Goal: Task Accomplishment & Management: Manage account settings

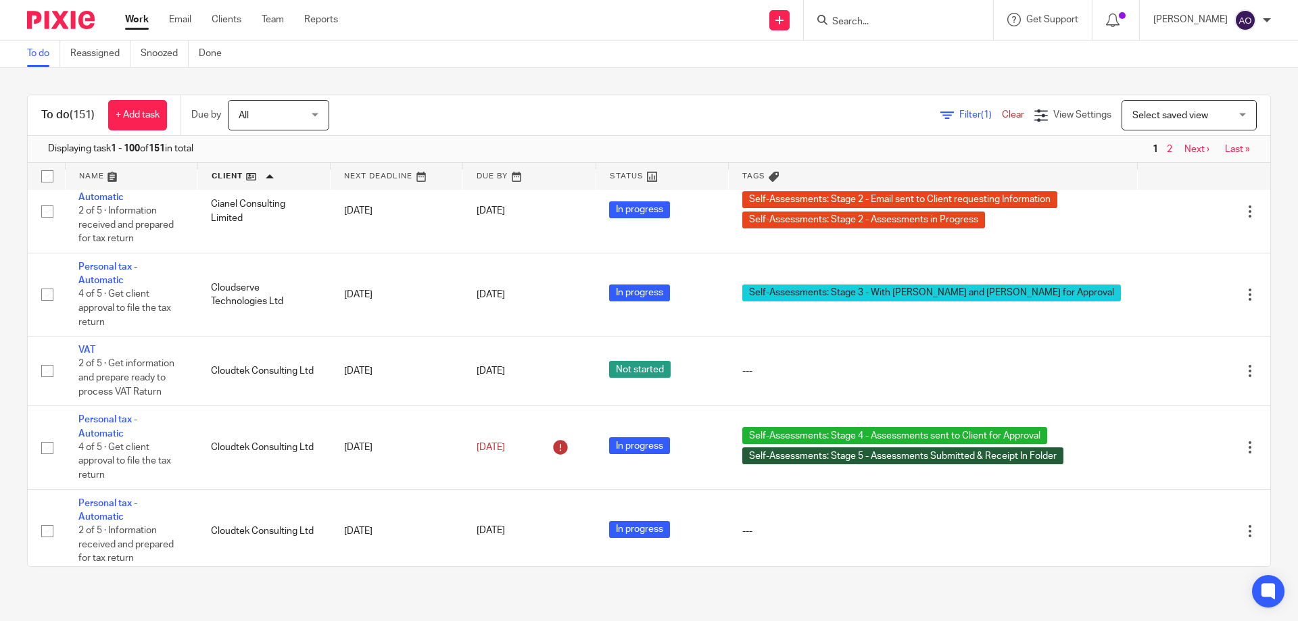
scroll to position [2164, 0]
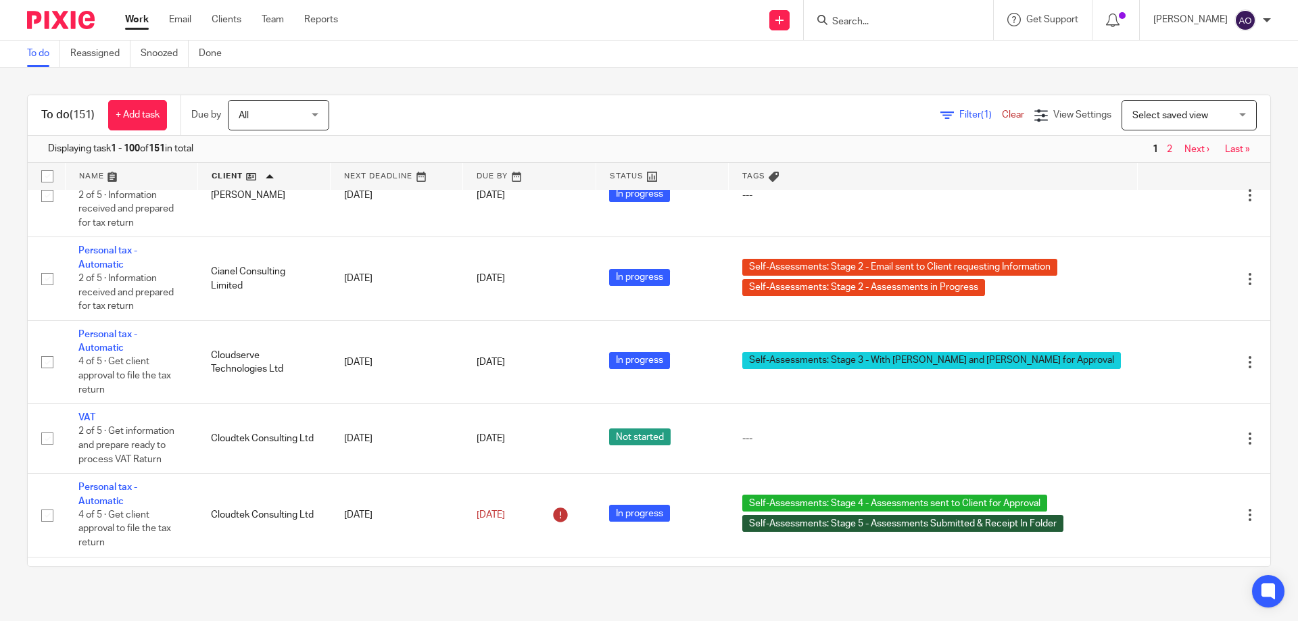
click at [75, 16] on img at bounding box center [61, 20] width 68 height 18
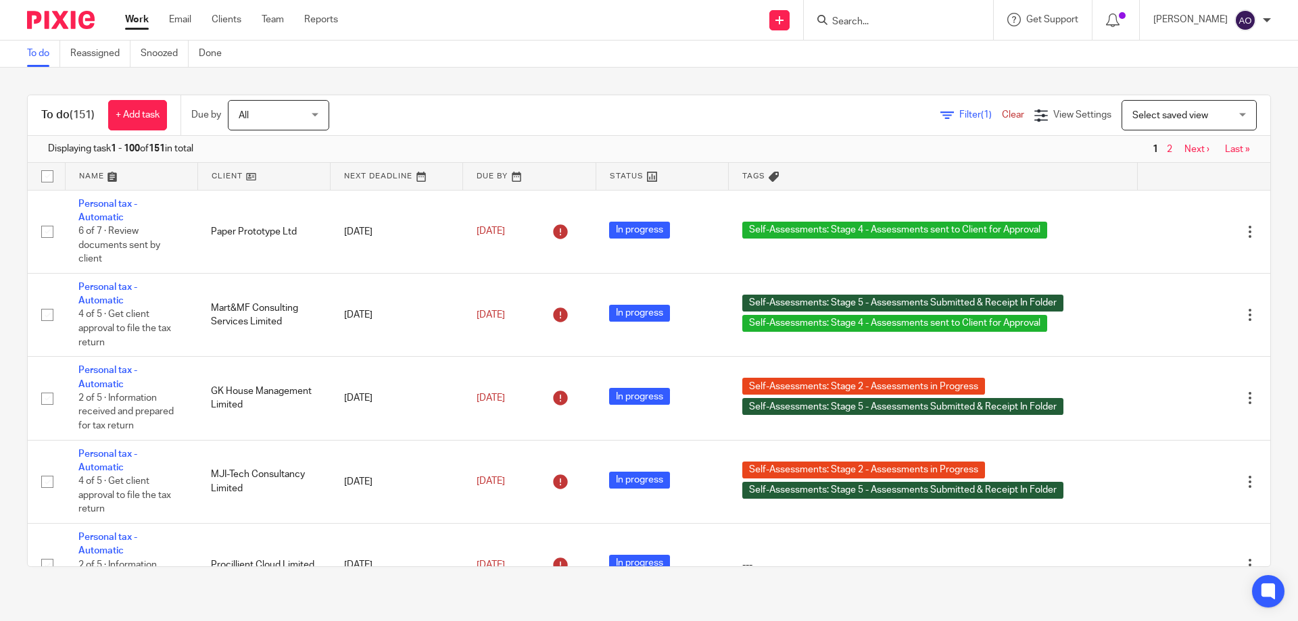
click at [959, 112] on span "Filter (1)" at bounding box center [980, 114] width 43 height 9
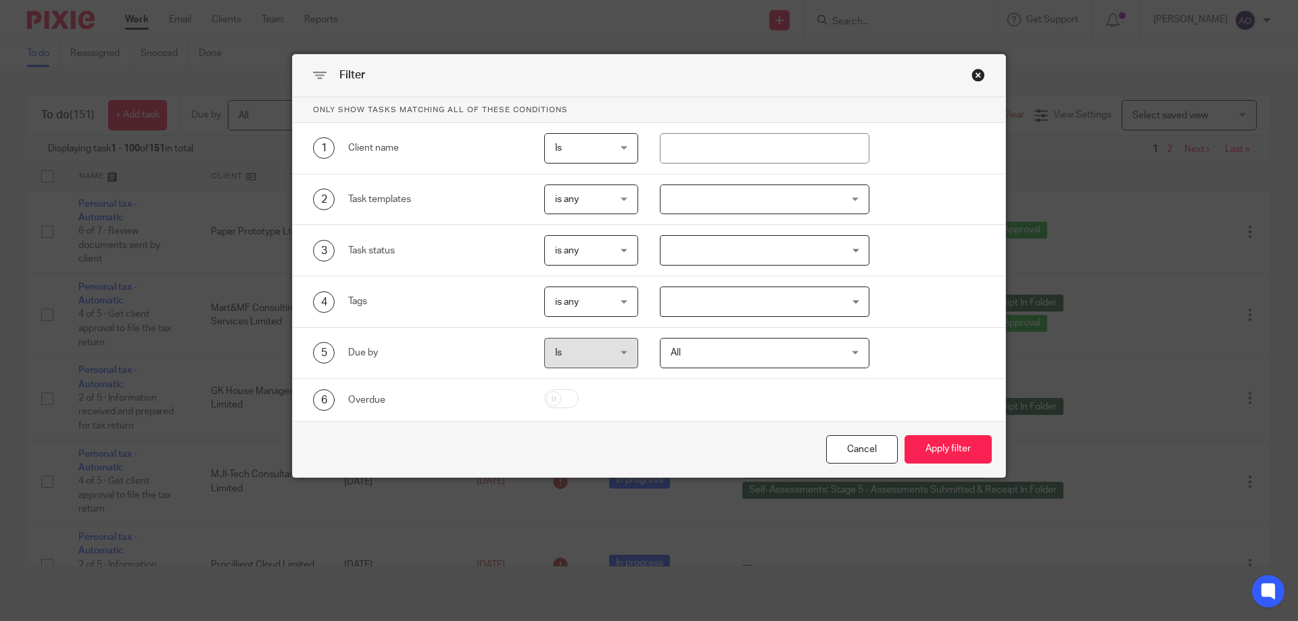
click at [850, 193] on div at bounding box center [765, 200] width 210 height 30
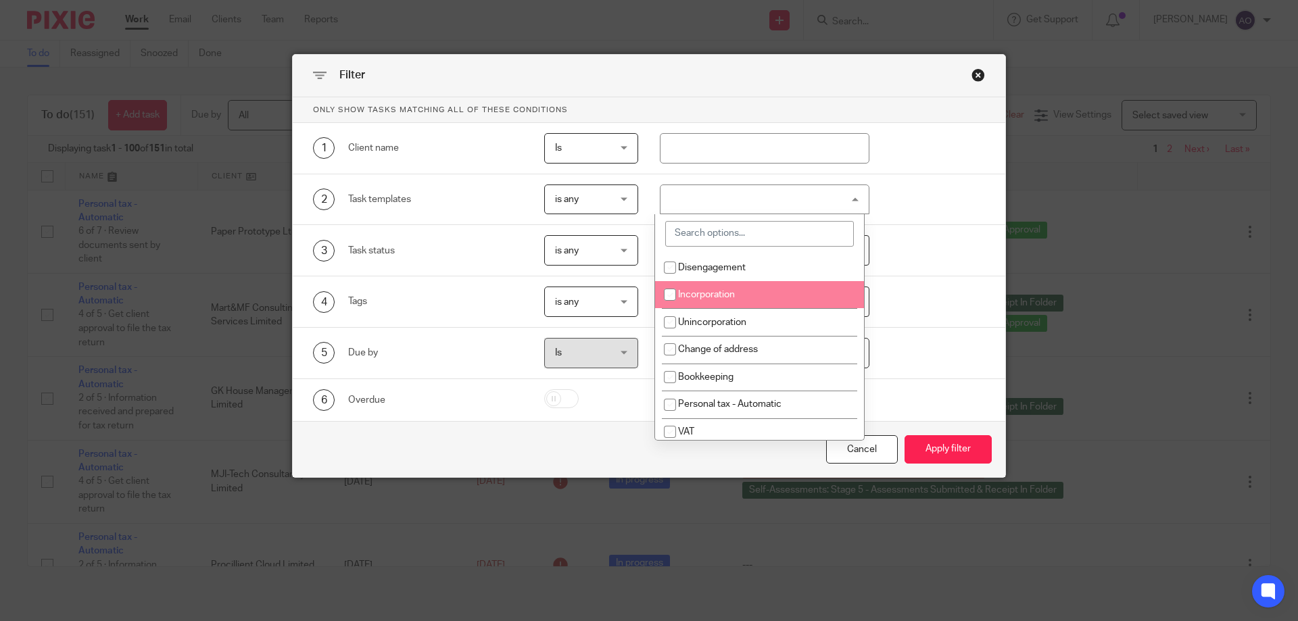
scroll to position [68, 0]
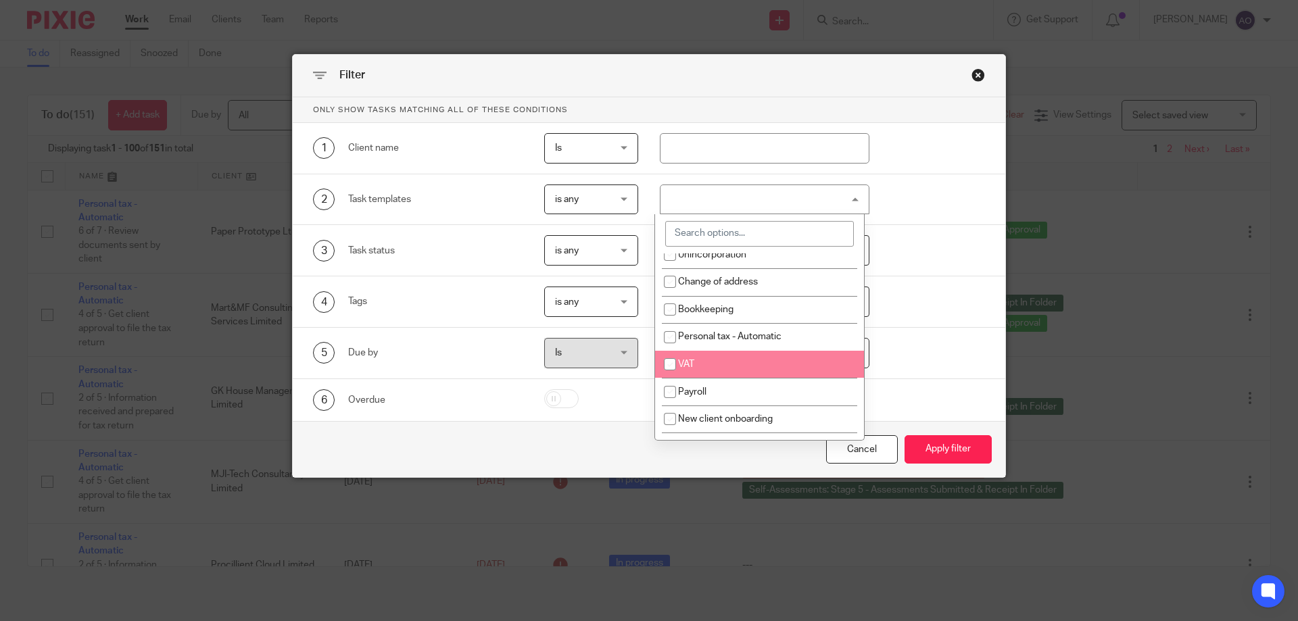
click at [666, 362] on input "checkbox" at bounding box center [670, 365] width 26 height 26
checkbox input "true"
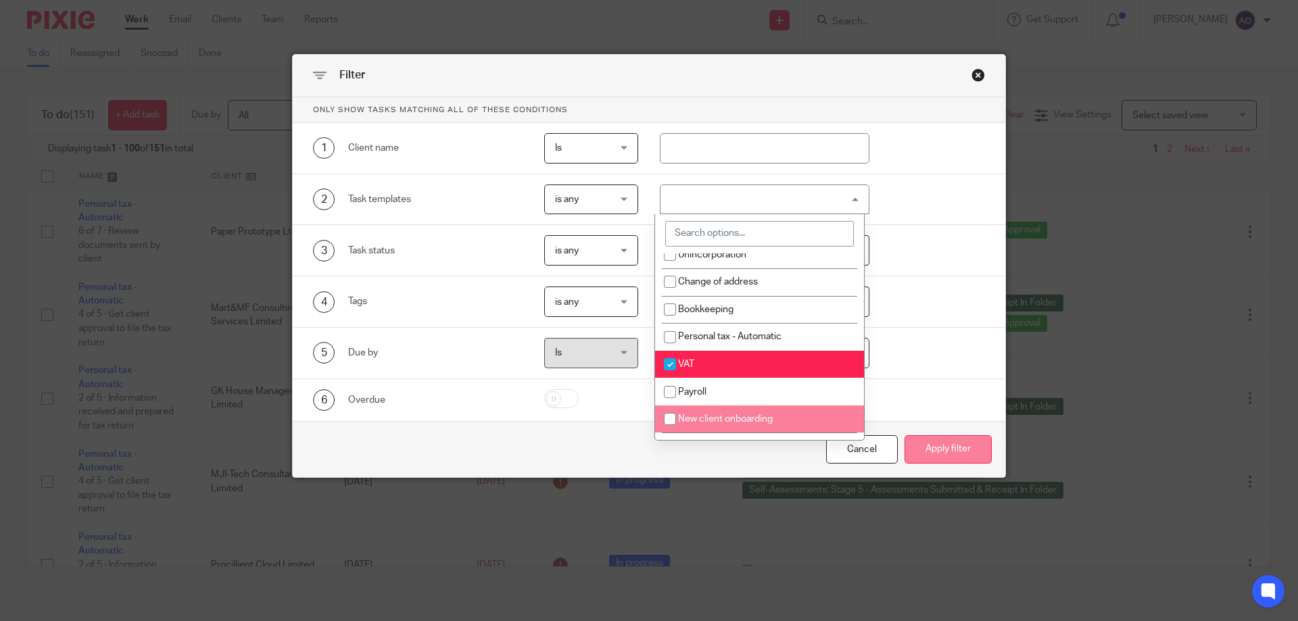
click at [929, 442] on button "Apply filter" at bounding box center [948, 449] width 87 height 29
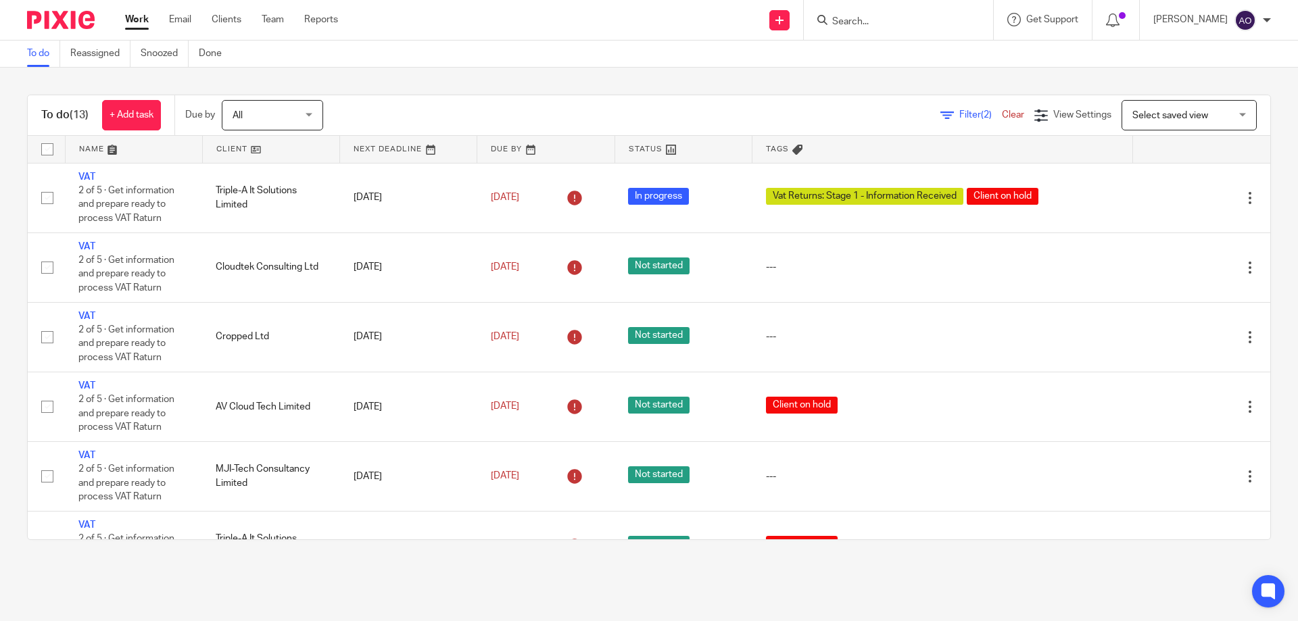
click at [262, 151] on link at bounding box center [271, 149] width 137 height 27
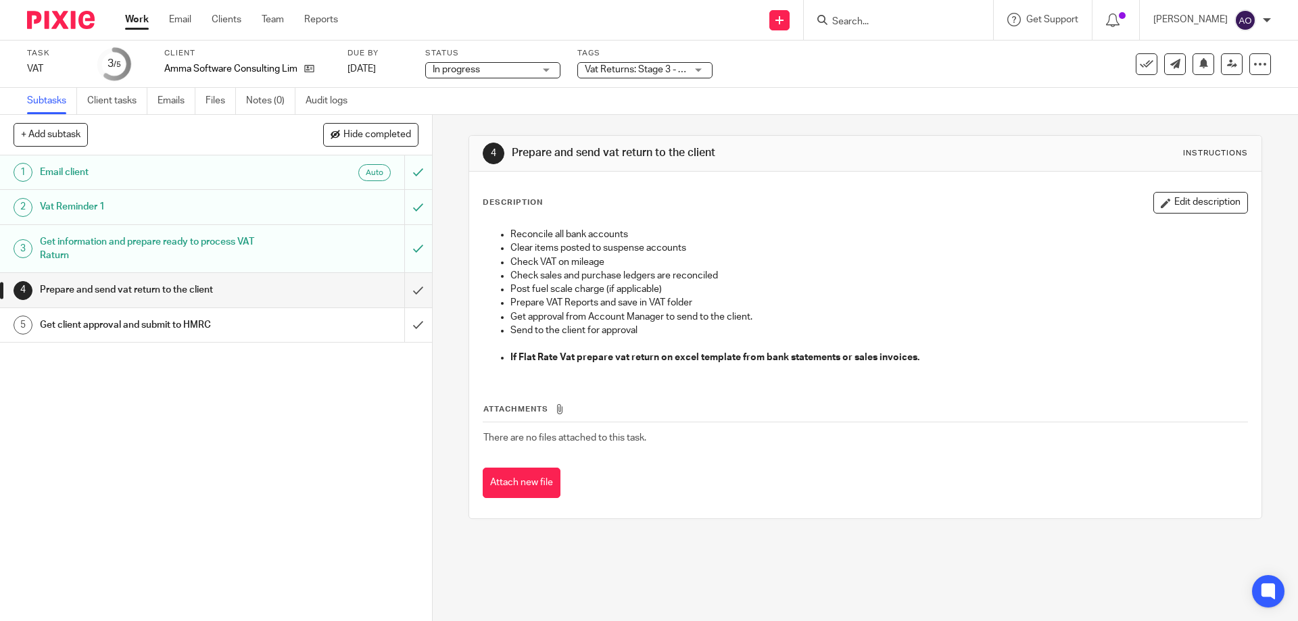
click at [700, 66] on div "Vat Returns: Stage 3 - With [PERSON_NAME] and [PERSON_NAME] for Approval" at bounding box center [644, 70] width 135 height 16
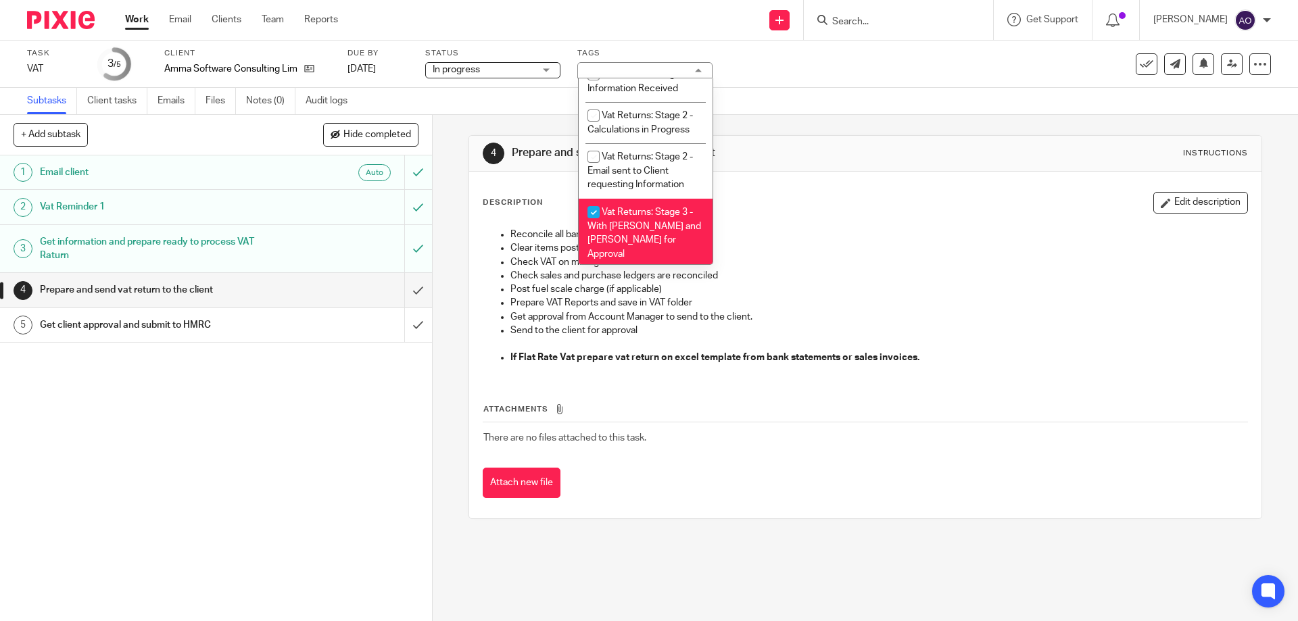
scroll to position [843, 0]
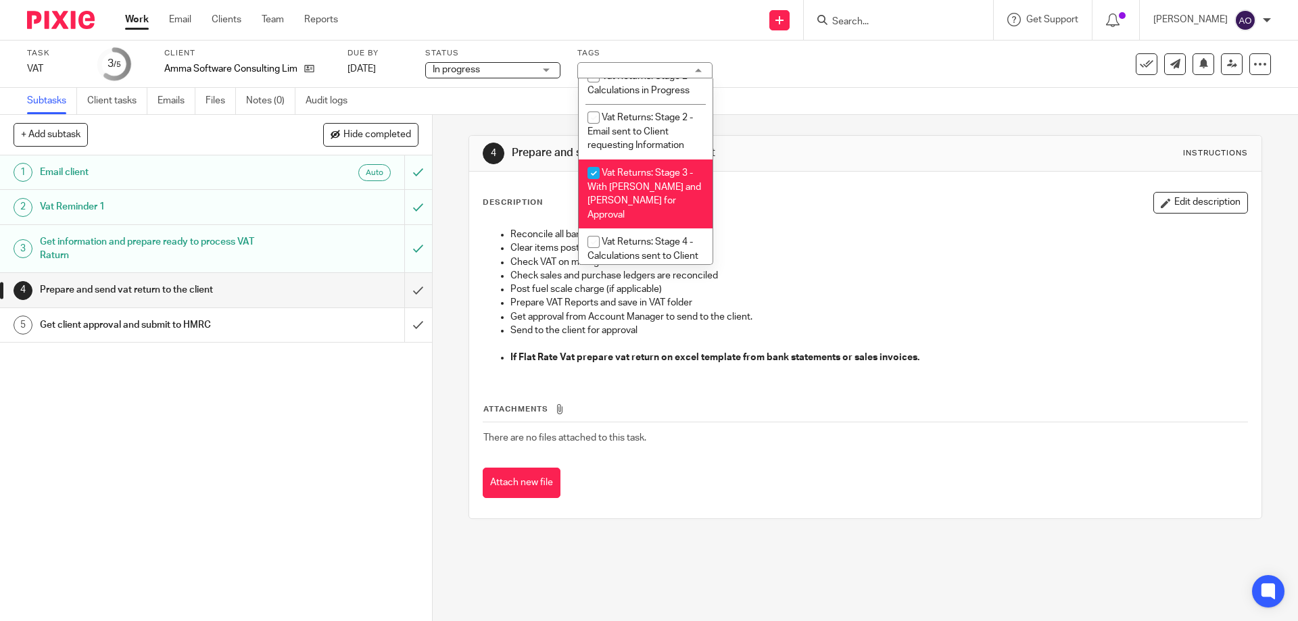
click at [594, 172] on input "checkbox" at bounding box center [594, 173] width 26 height 26
checkbox input "false"
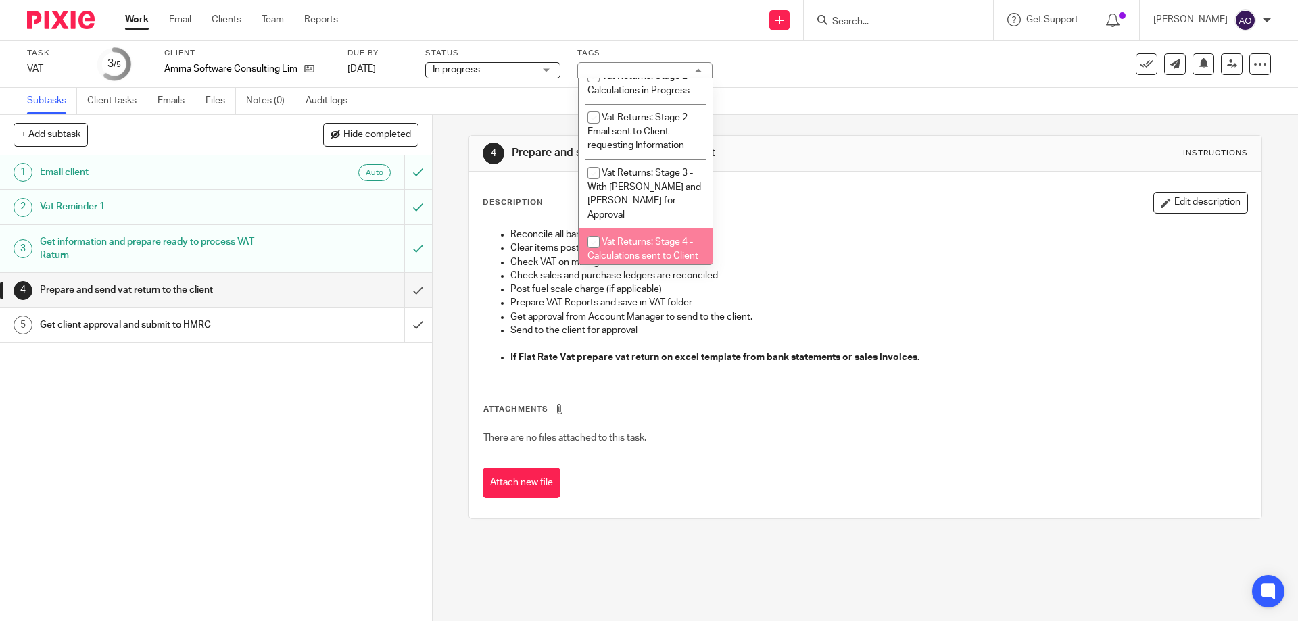
click at [590, 229] on input "checkbox" at bounding box center [594, 242] width 26 height 26
checkbox input "true"
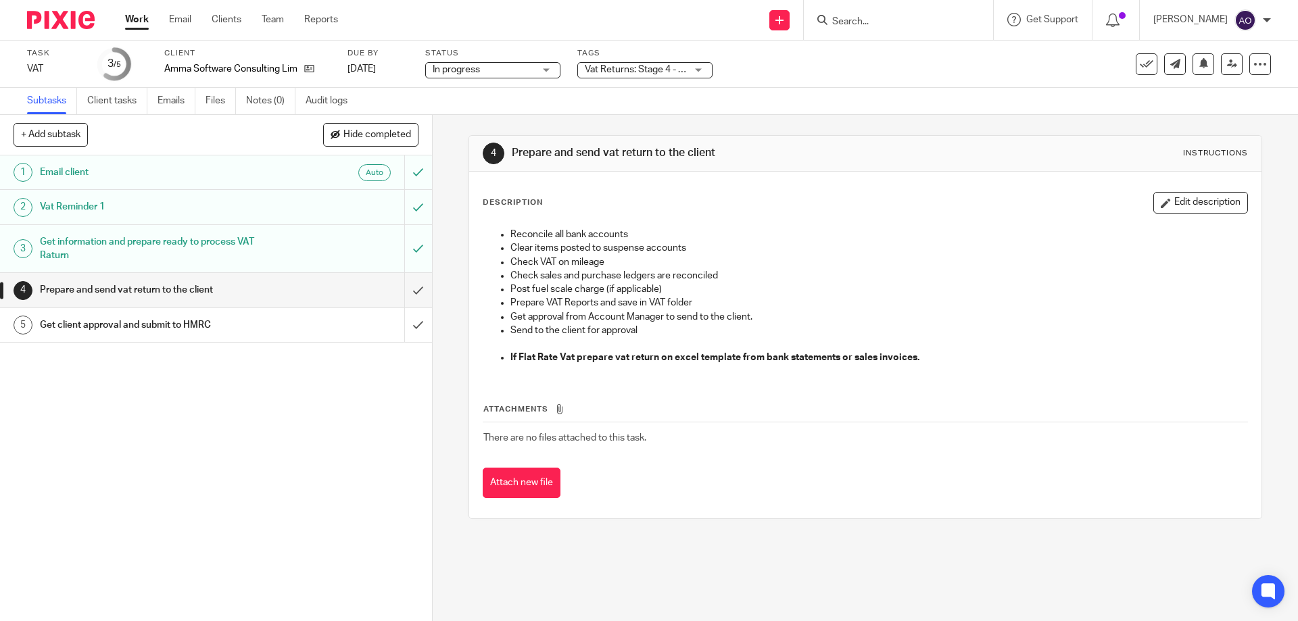
drag, startPoint x: 350, startPoint y: 444, endPoint x: 477, endPoint y: 333, distance: 168.7
click at [351, 443] on div "1 Email client Auto 2 Vat Reminder 1 3 Get information and prepare ready to pro…" at bounding box center [216, 389] width 432 height 466
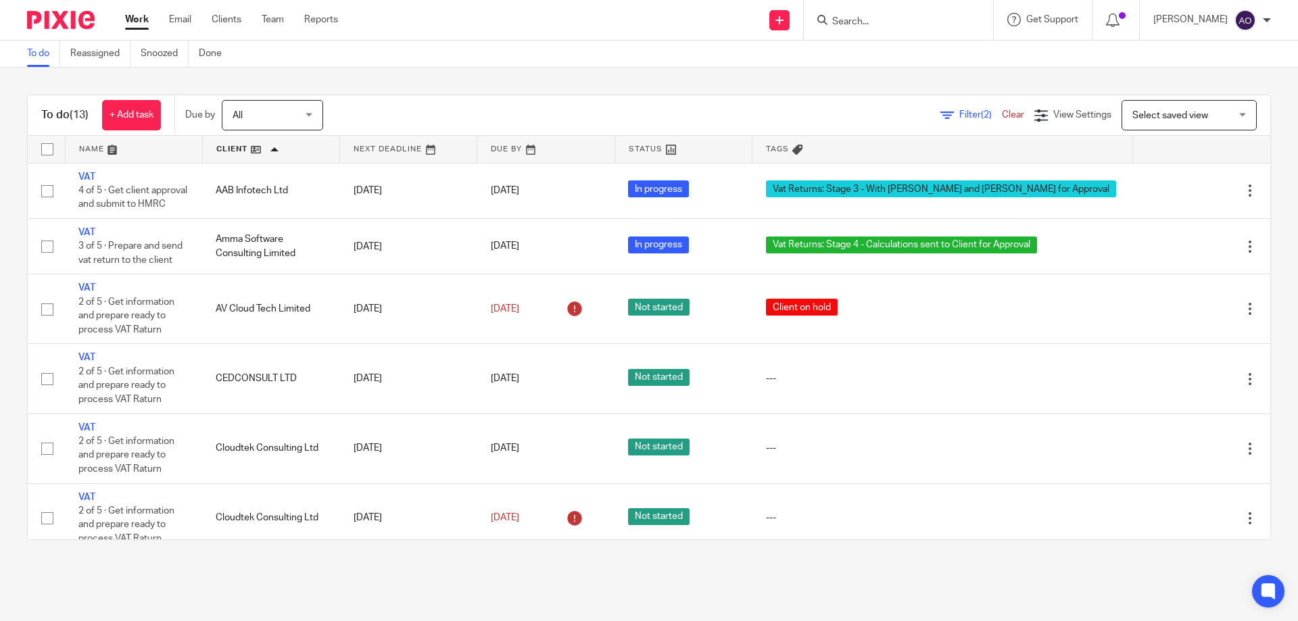
click at [448, 146] on link at bounding box center [408, 149] width 137 height 27
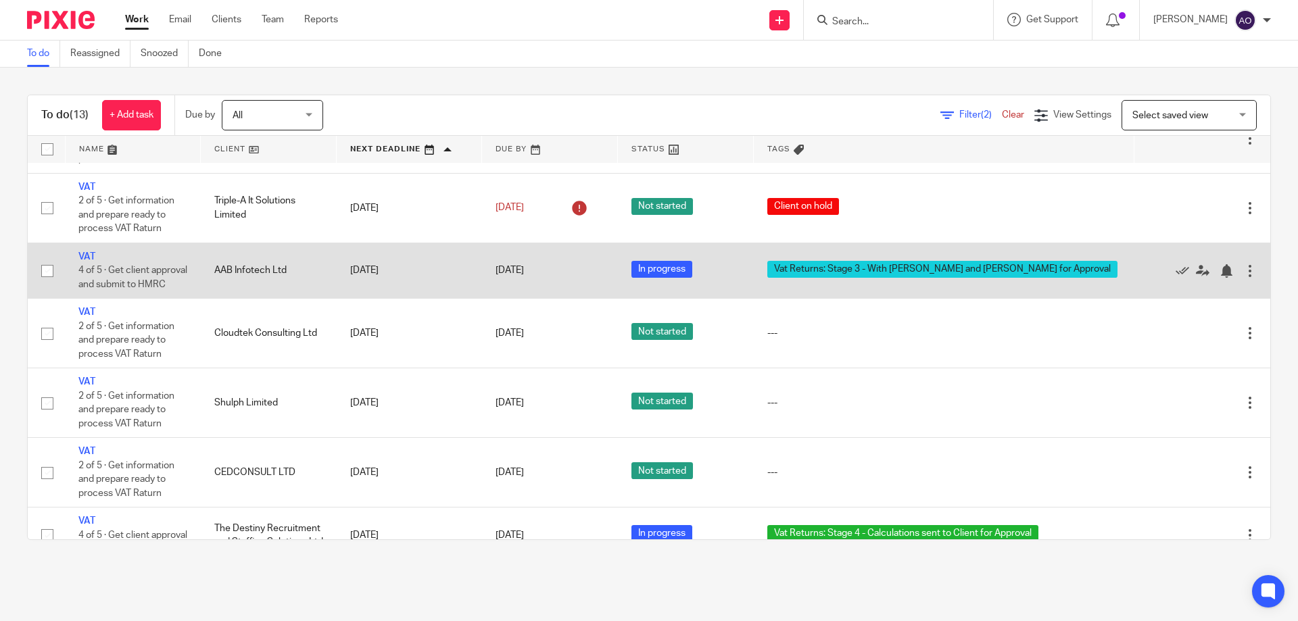
scroll to position [487, 0]
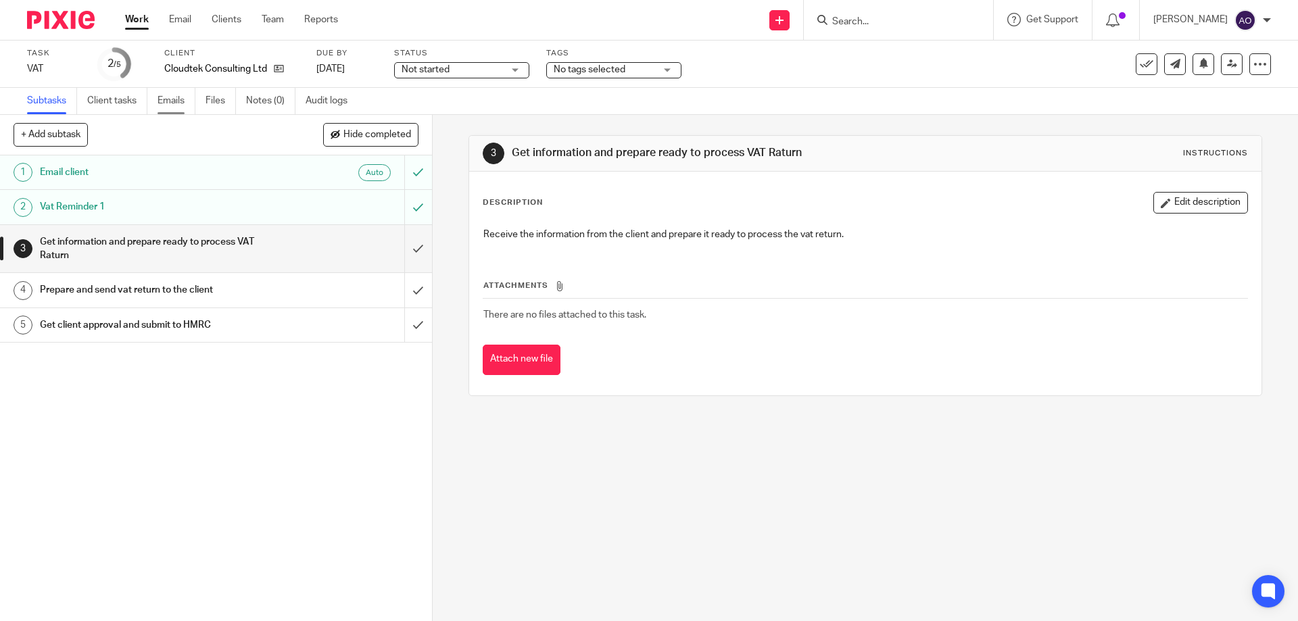
click at [170, 99] on link "Emails" at bounding box center [177, 101] width 38 height 26
click at [171, 99] on link "Emails" at bounding box center [177, 101] width 38 height 26
click at [173, 98] on link "Emails" at bounding box center [177, 101] width 38 height 26
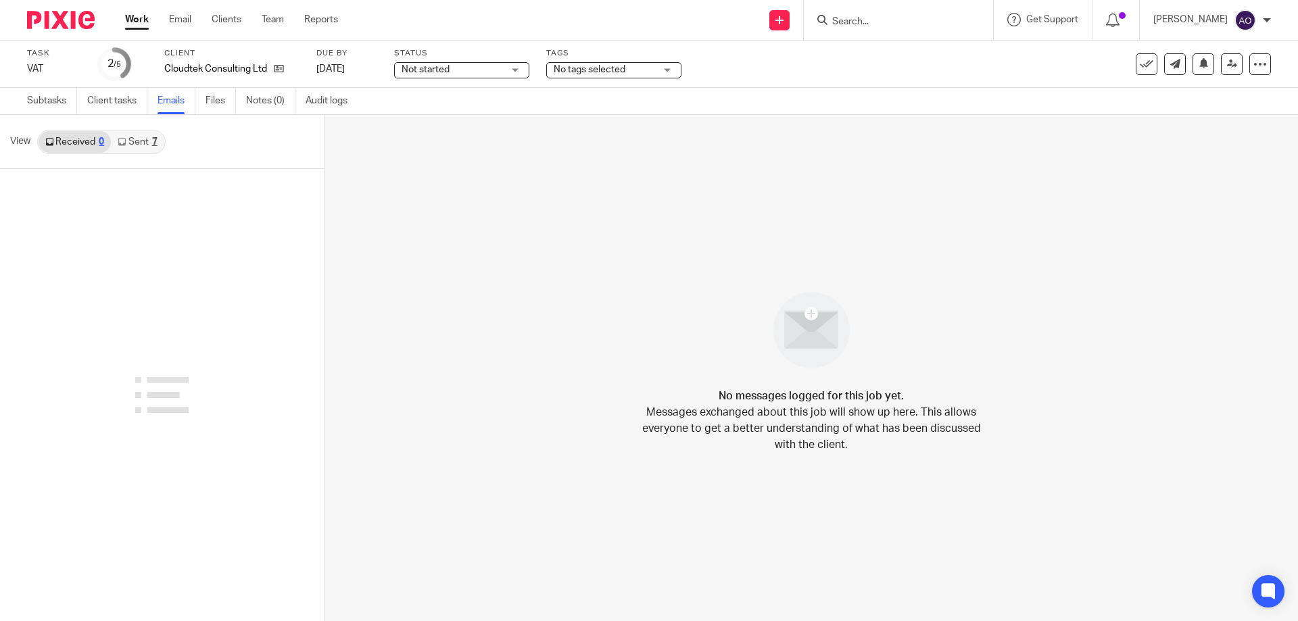
click at [141, 142] on link "Sent 7" at bounding box center [137, 142] width 53 height 22
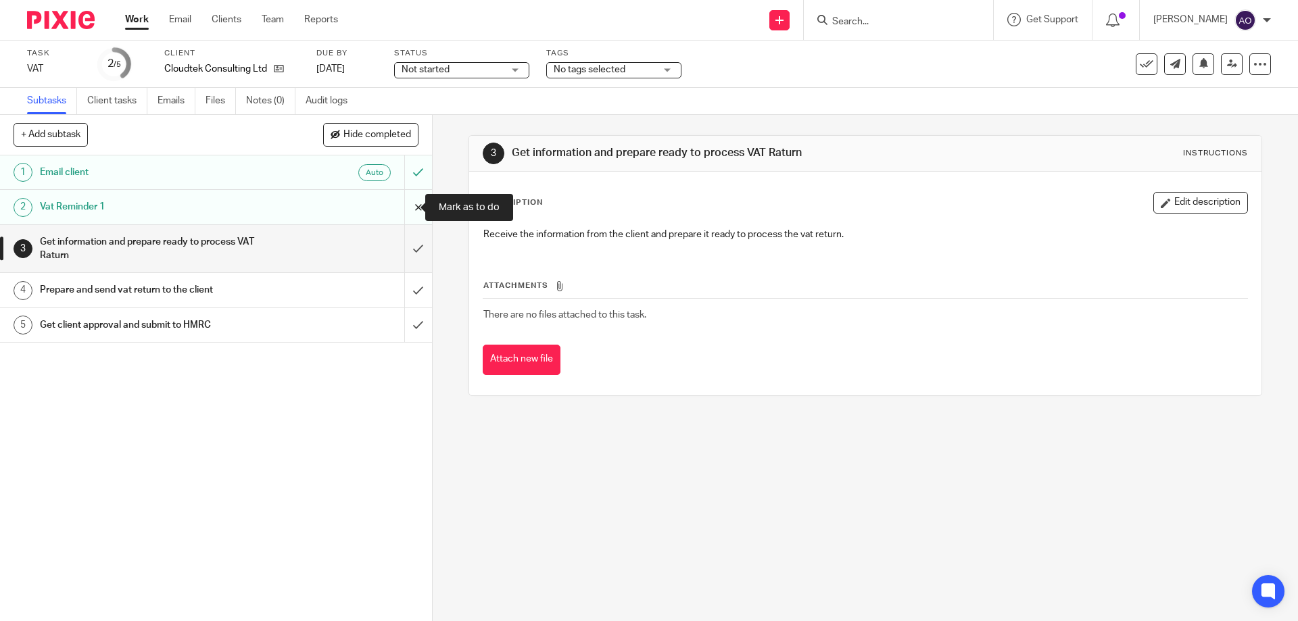
click at [406, 210] on input "submit" at bounding box center [216, 207] width 432 height 34
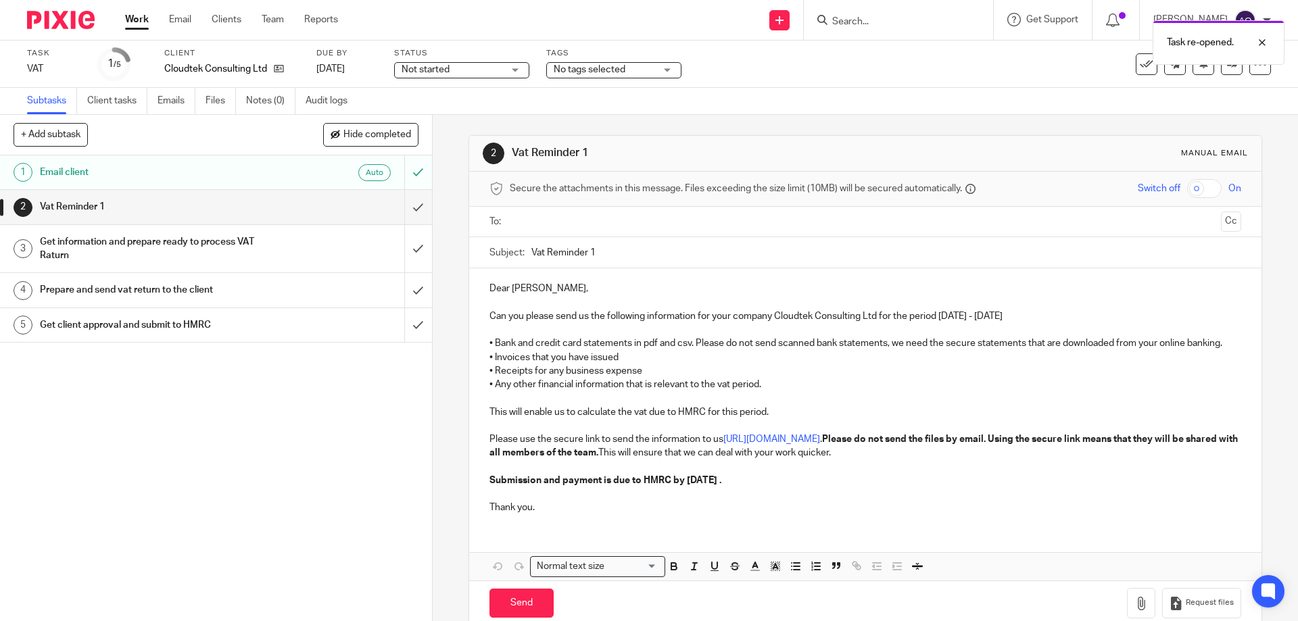
click at [534, 220] on input "text" at bounding box center [865, 222] width 700 height 16
drag, startPoint x: 588, startPoint y: 254, endPoint x: 613, endPoint y: 254, distance: 24.3
click at [613, 254] on input "Vat Reminder 1" at bounding box center [885, 256] width 709 height 30
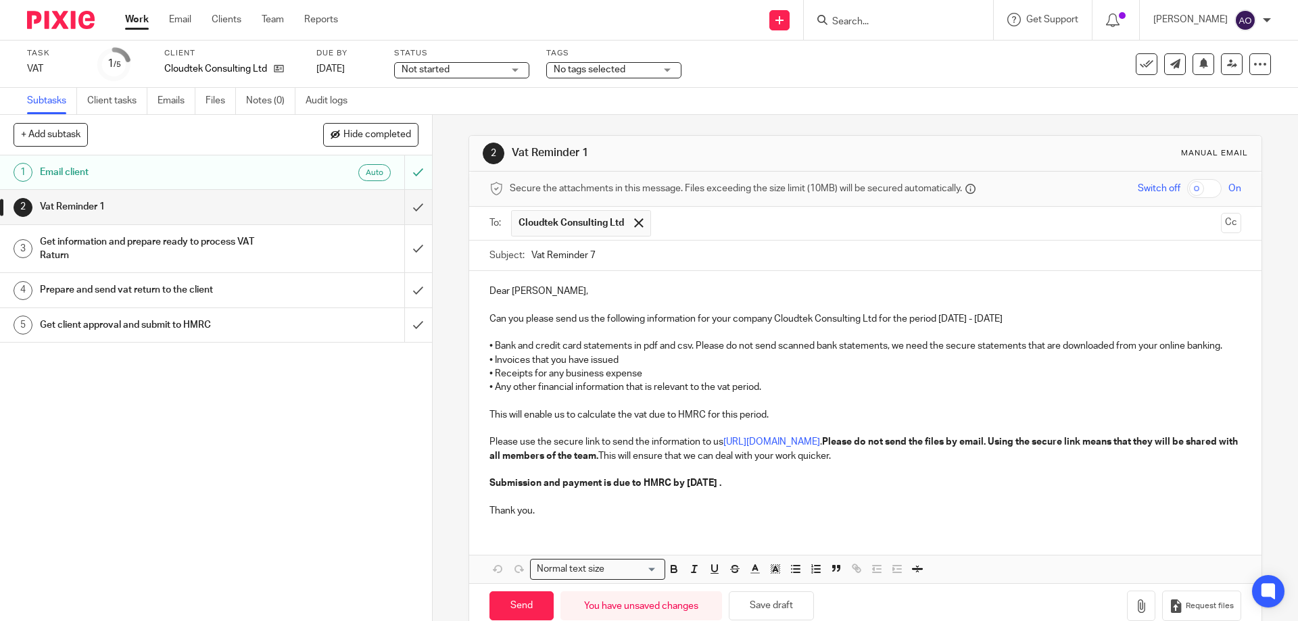
scroll to position [41, 0]
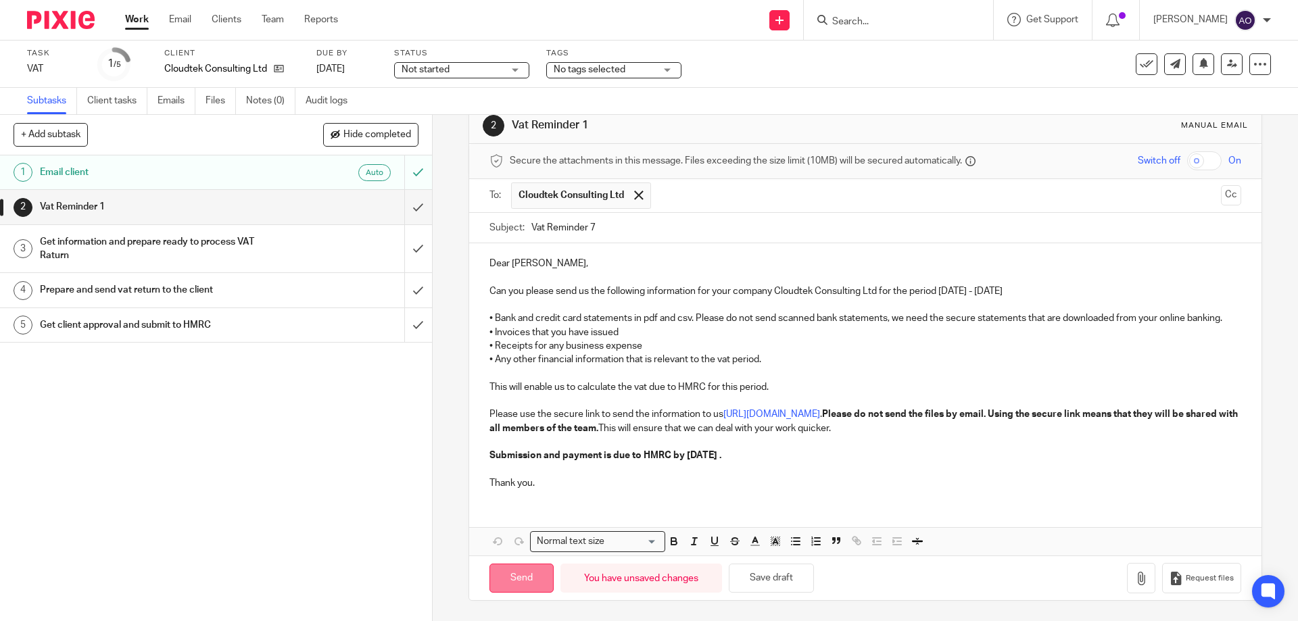
type input "Vat Reminder 7"
click at [524, 574] on input "Send" at bounding box center [521, 578] width 64 height 29
type input "Sent"
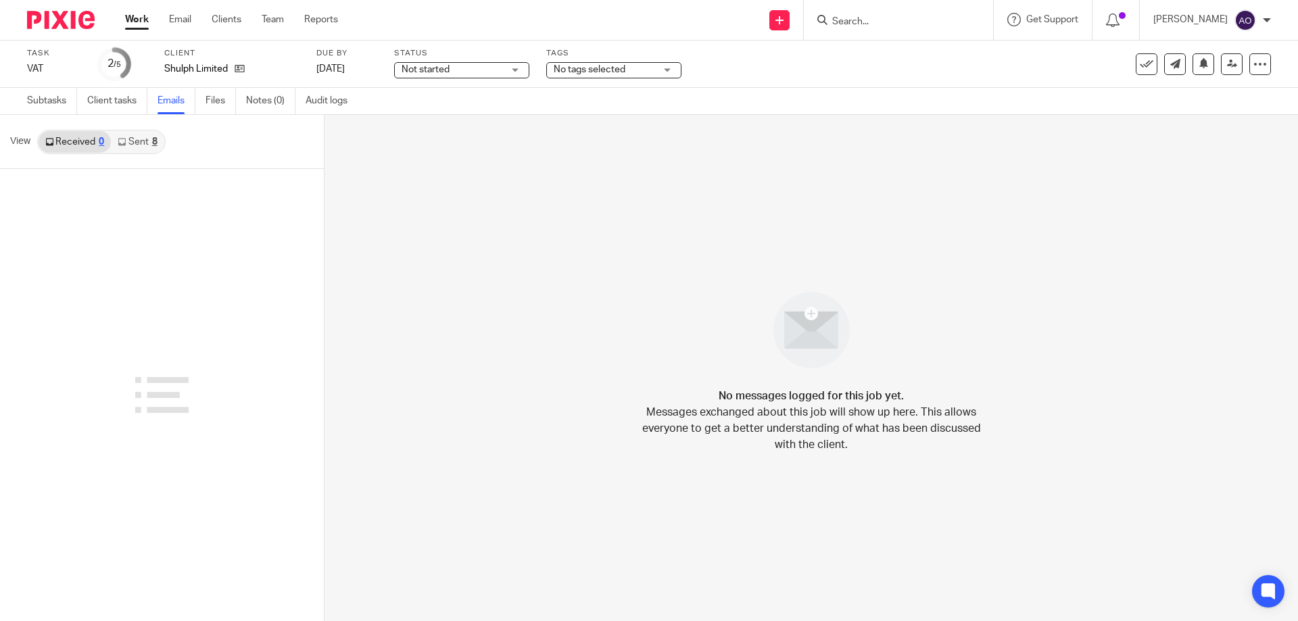
click at [133, 140] on link "Sent 8" at bounding box center [137, 142] width 53 height 22
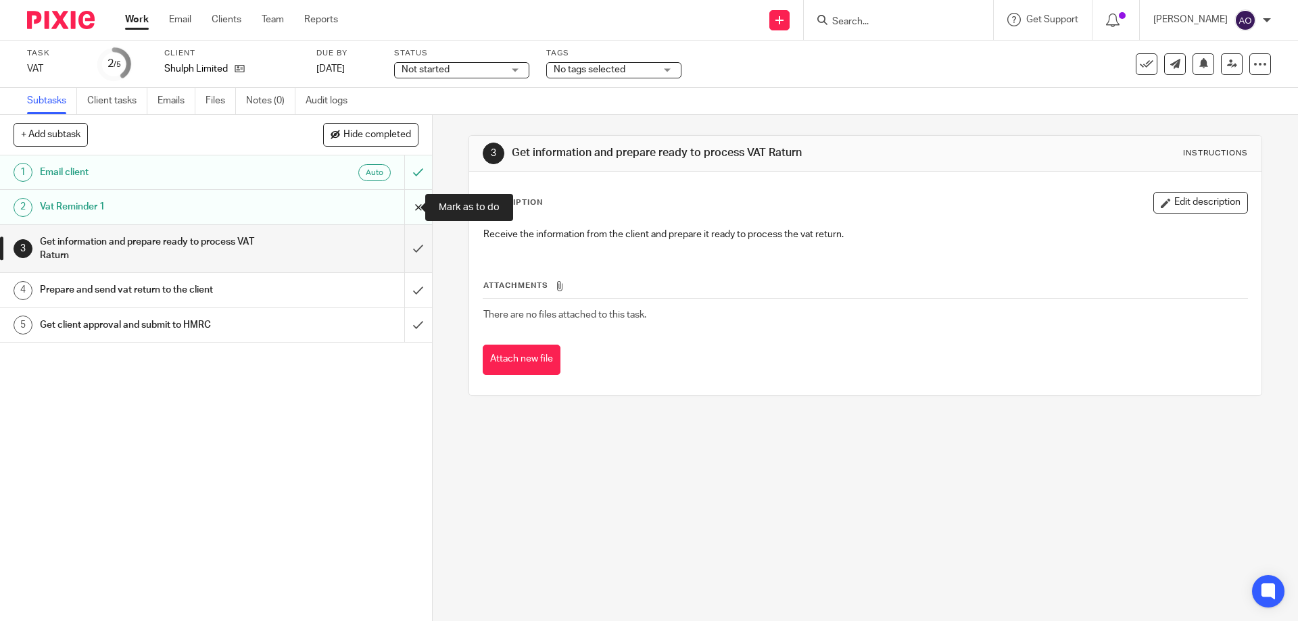
click at [400, 208] on input "submit" at bounding box center [216, 207] width 432 height 34
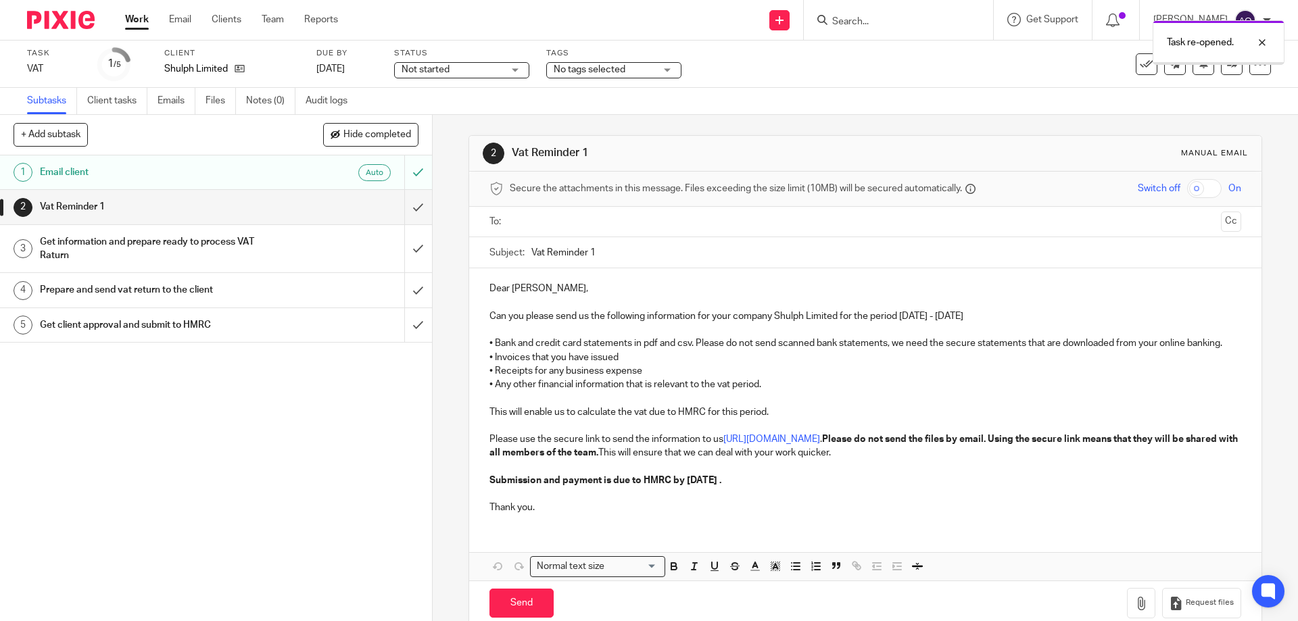
click at [553, 218] on input "text" at bounding box center [865, 222] width 700 height 16
drag, startPoint x: 587, startPoint y: 250, endPoint x: 597, endPoint y: 252, distance: 10.2
click at [597, 252] on input "Vat Reminder 1" at bounding box center [885, 256] width 709 height 30
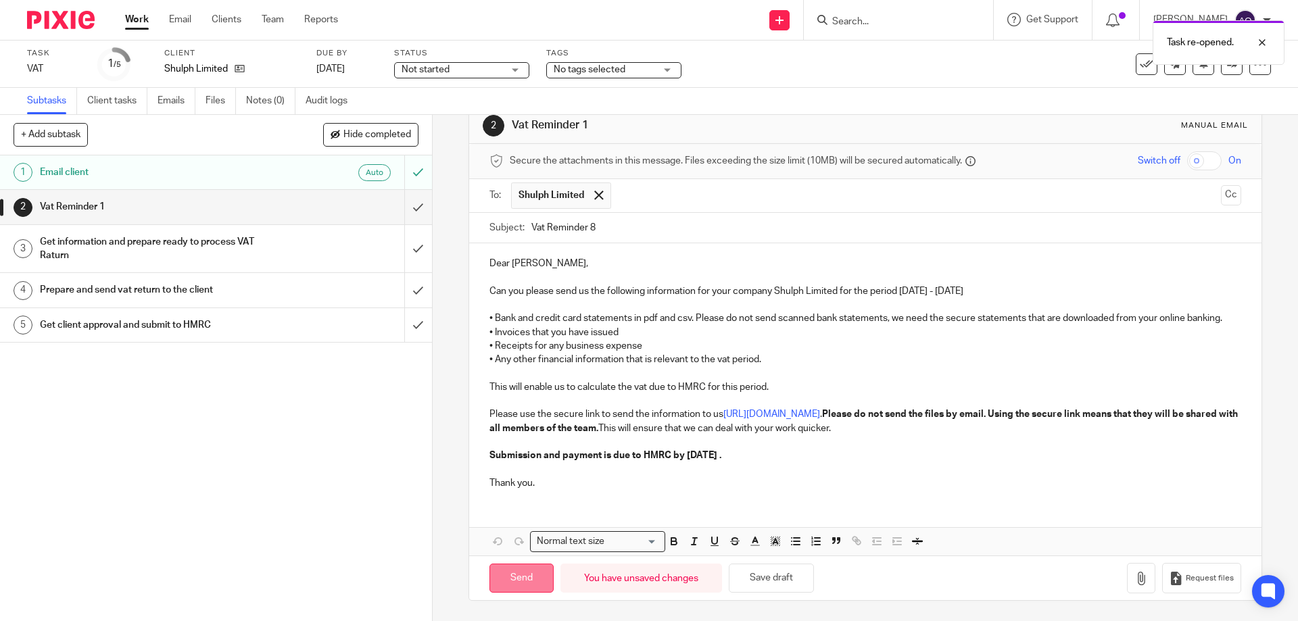
type input "Vat Reminder 8"
click at [506, 579] on input "Send" at bounding box center [521, 578] width 64 height 29
type input "Sent"
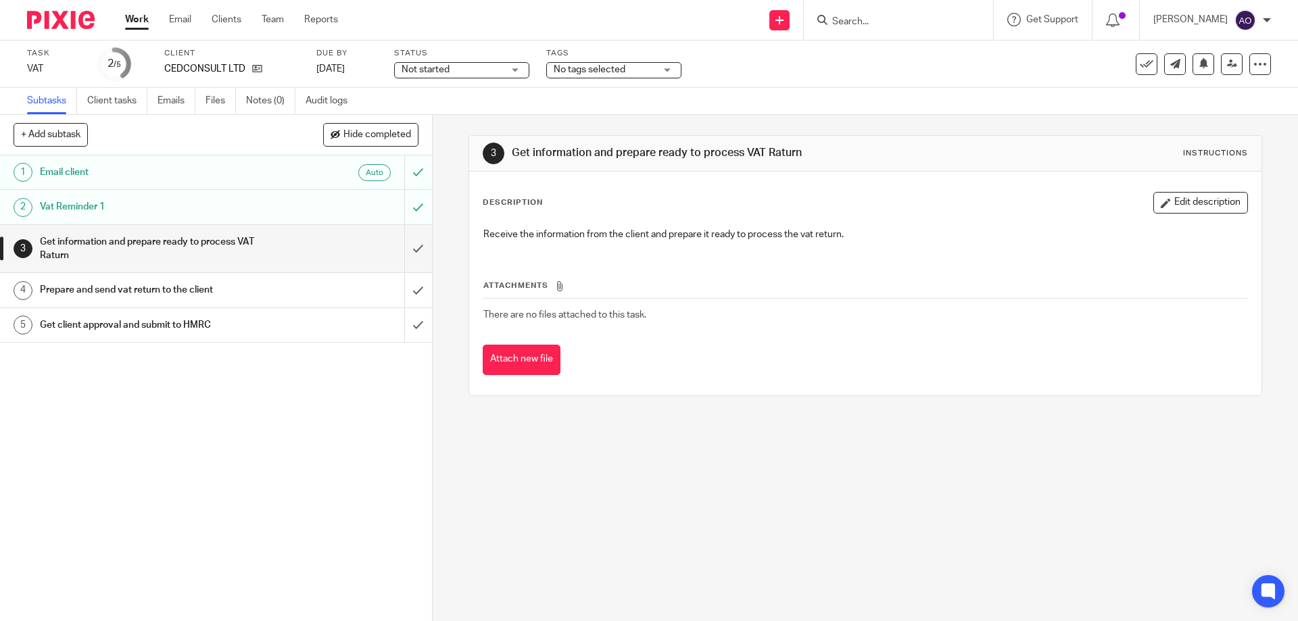
click at [668, 68] on div "No tags selected" at bounding box center [613, 70] width 135 height 16
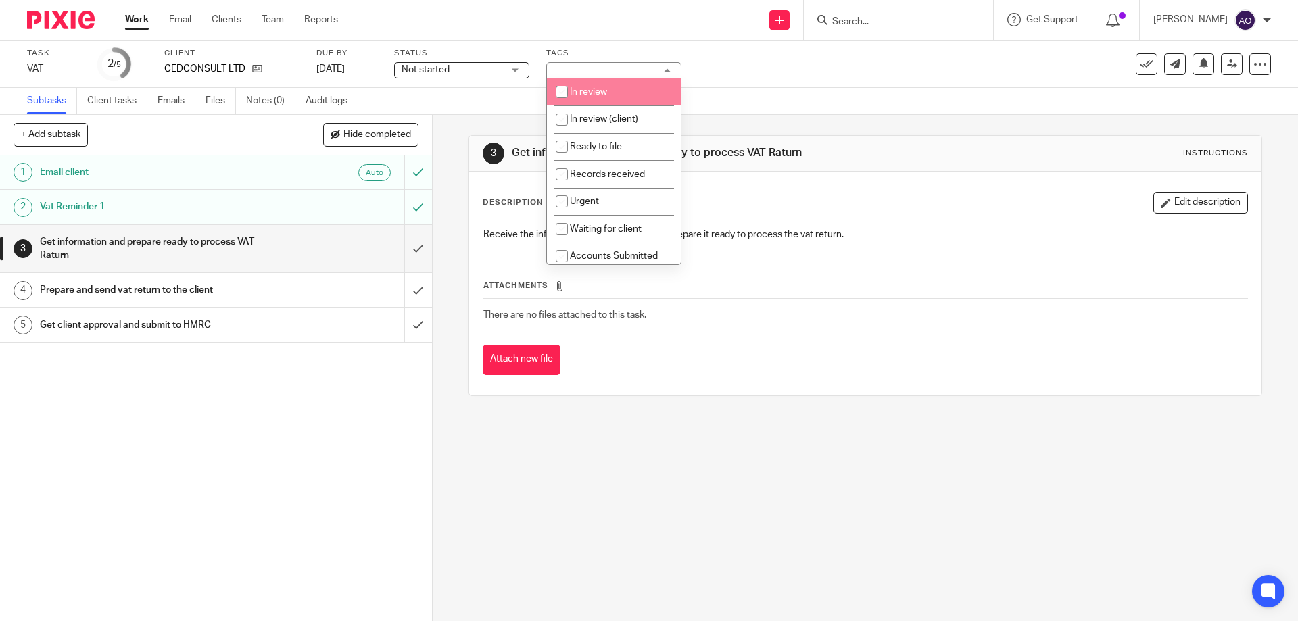
click at [518, 70] on div "Not started Not started" at bounding box center [461, 70] width 135 height 16
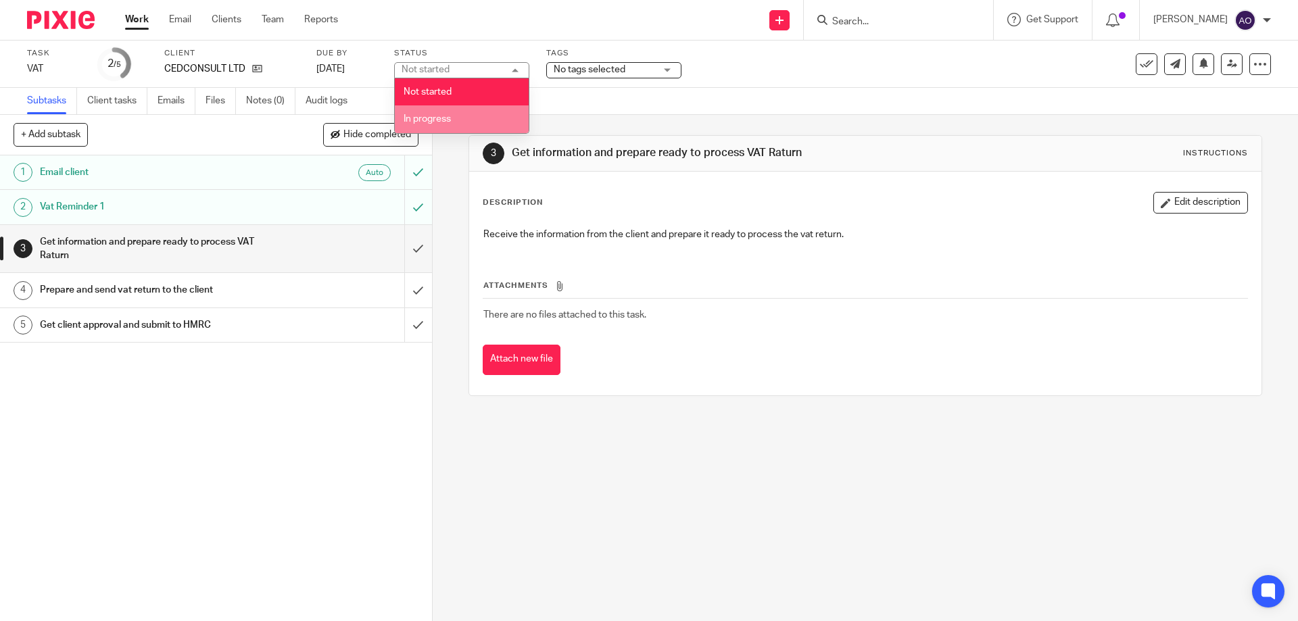
click at [457, 116] on li "In progress" at bounding box center [462, 119] width 134 height 28
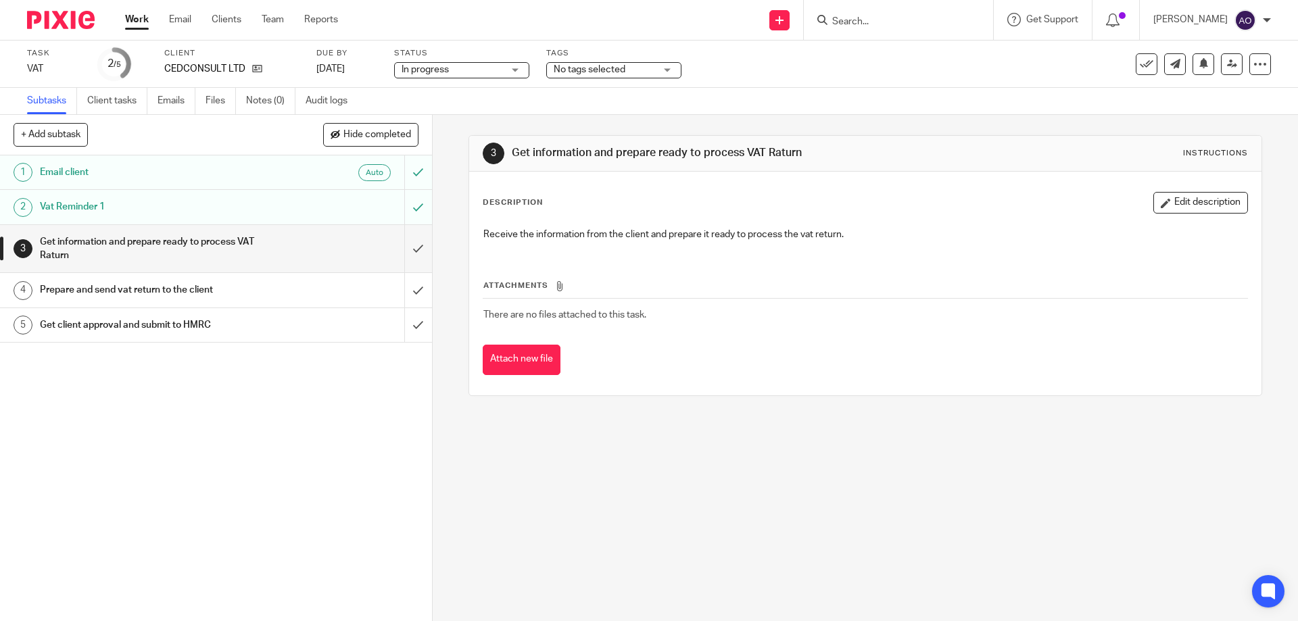
click at [669, 68] on div "No tags selected" at bounding box center [613, 70] width 135 height 16
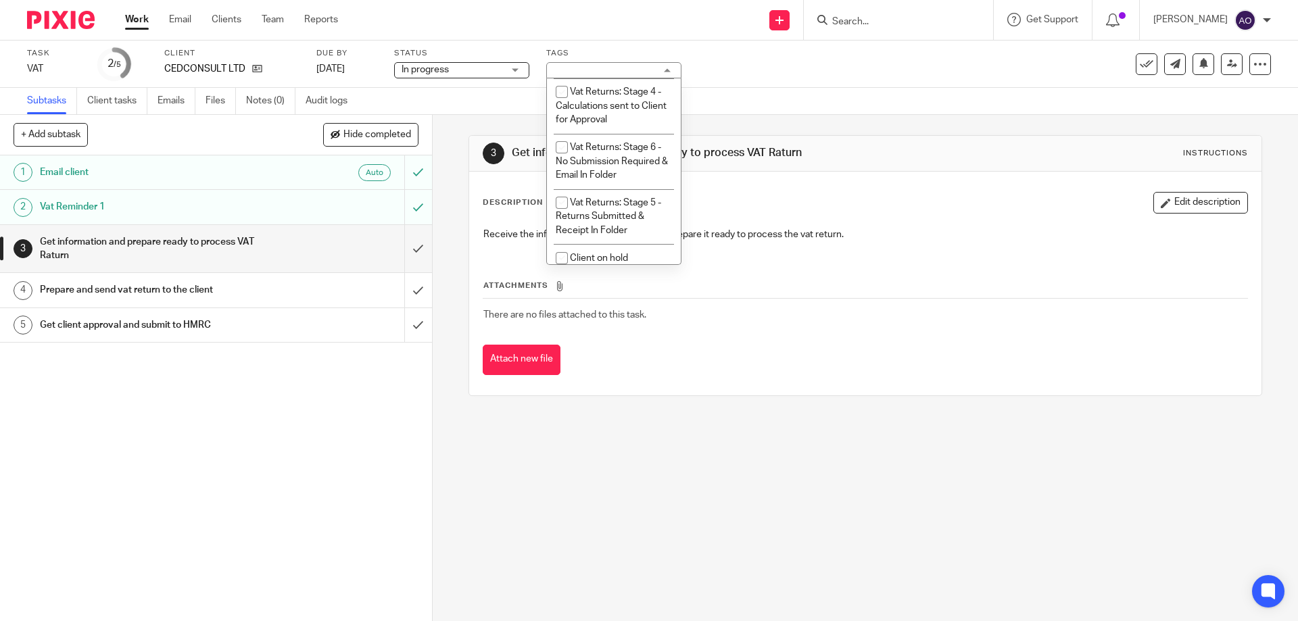
scroll to position [1013, 0]
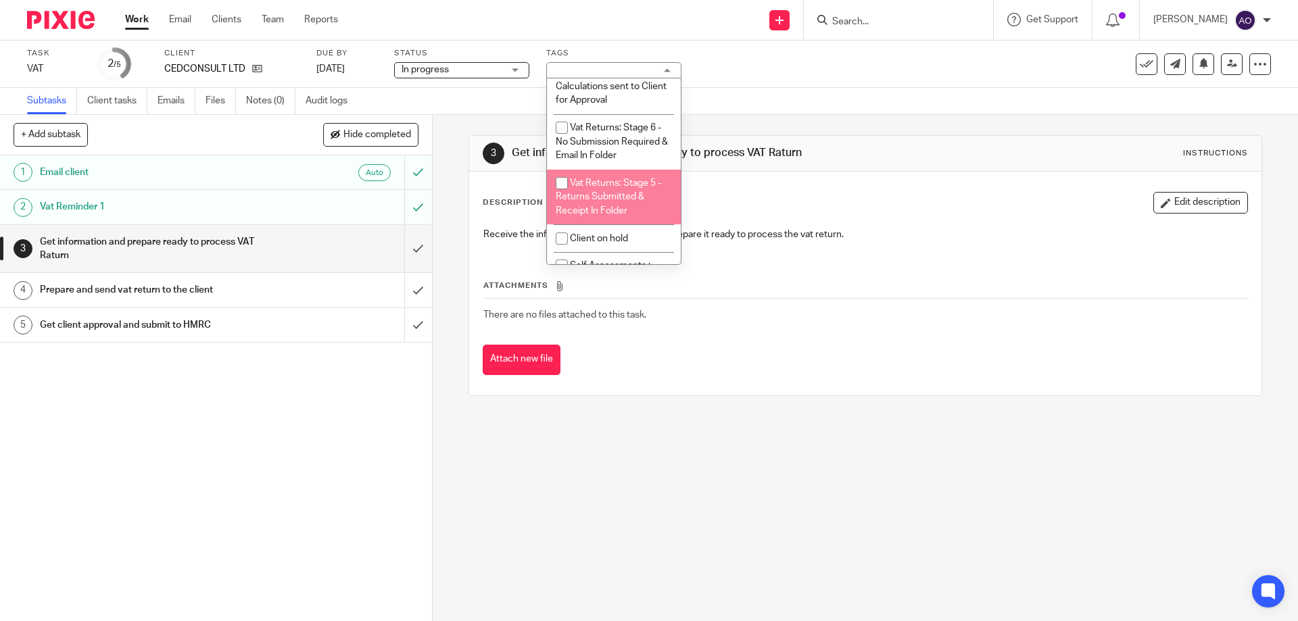
click at [563, 179] on input "checkbox" at bounding box center [562, 183] width 26 height 26
checkbox input "true"
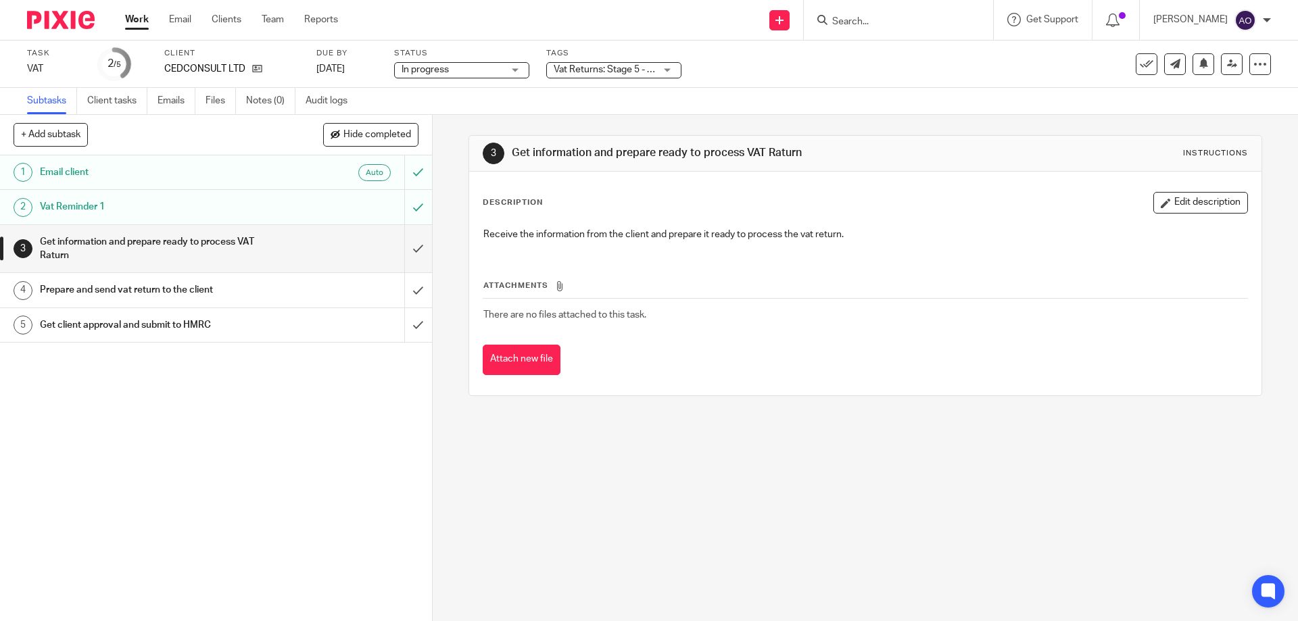
click at [349, 446] on div "1 Email client Auto 2 Vat Reminder 1 3 Get information and prepare ready to pro…" at bounding box center [216, 389] width 432 height 466
click at [404, 250] on input "submit" at bounding box center [216, 249] width 432 height 48
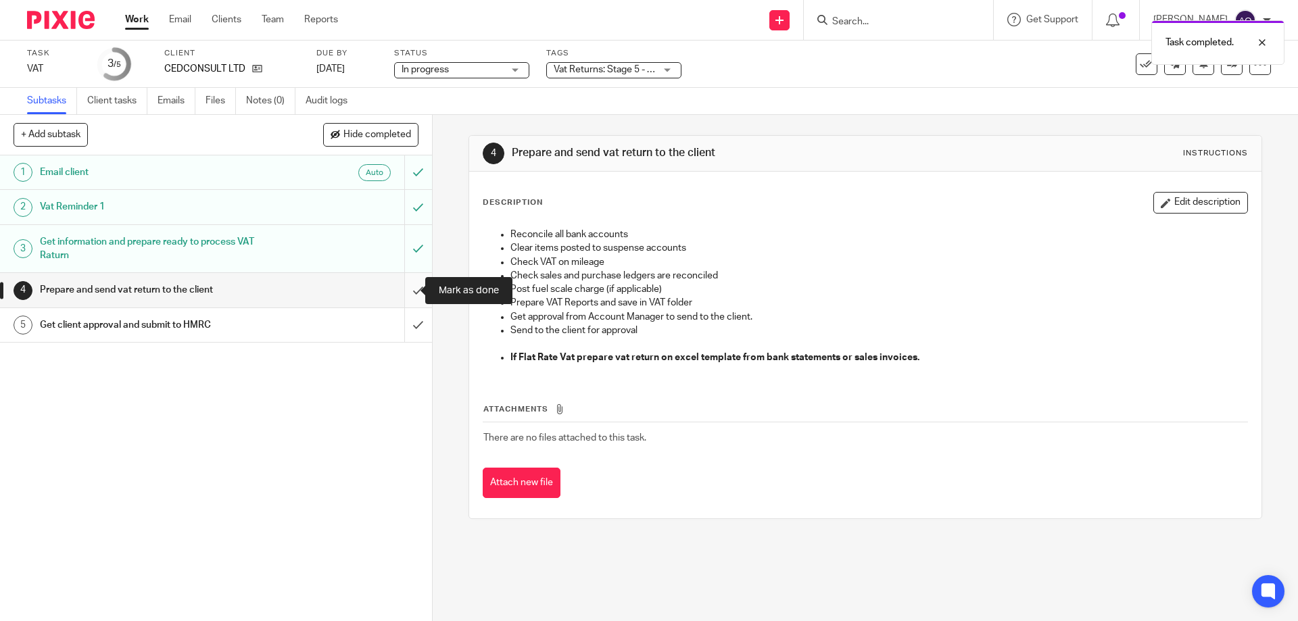
click at [400, 291] on input "submit" at bounding box center [216, 290] width 432 height 34
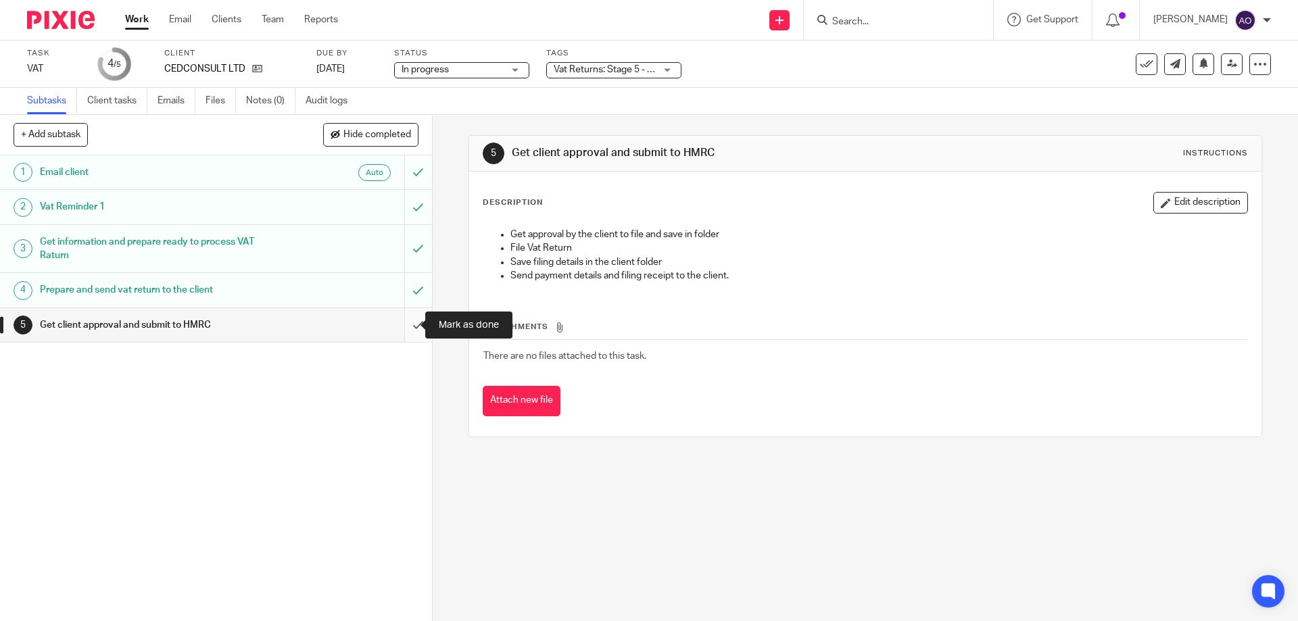
click at [407, 326] on input "submit" at bounding box center [216, 325] width 432 height 34
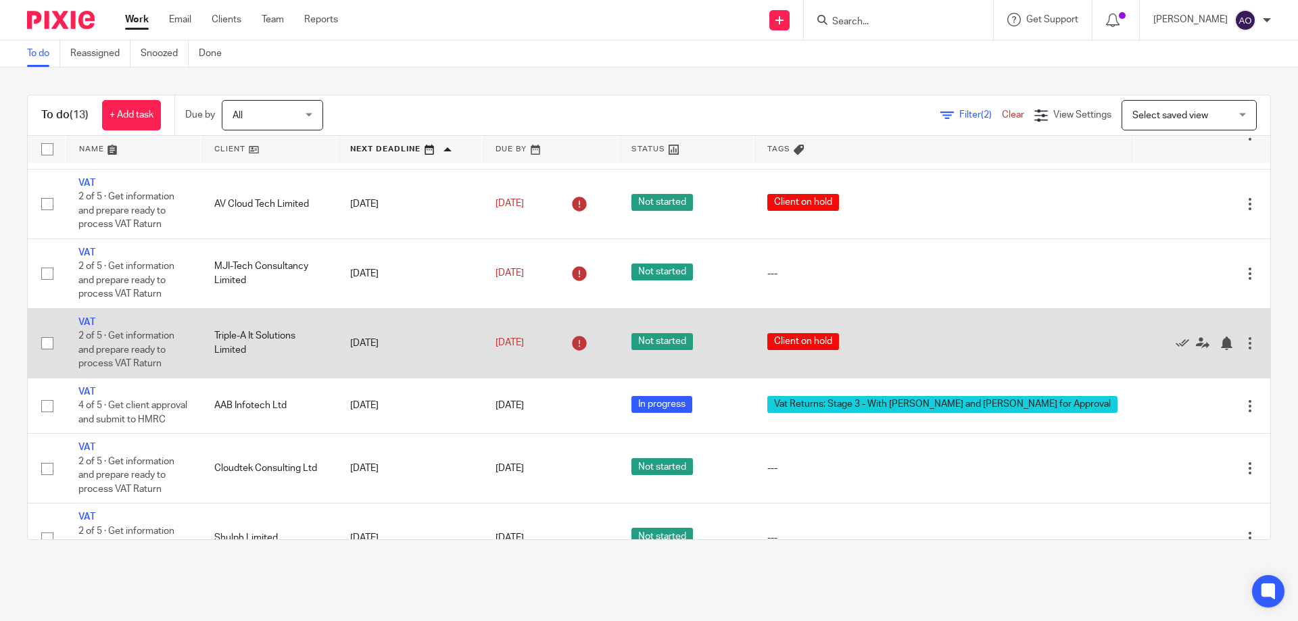
scroll to position [473, 0]
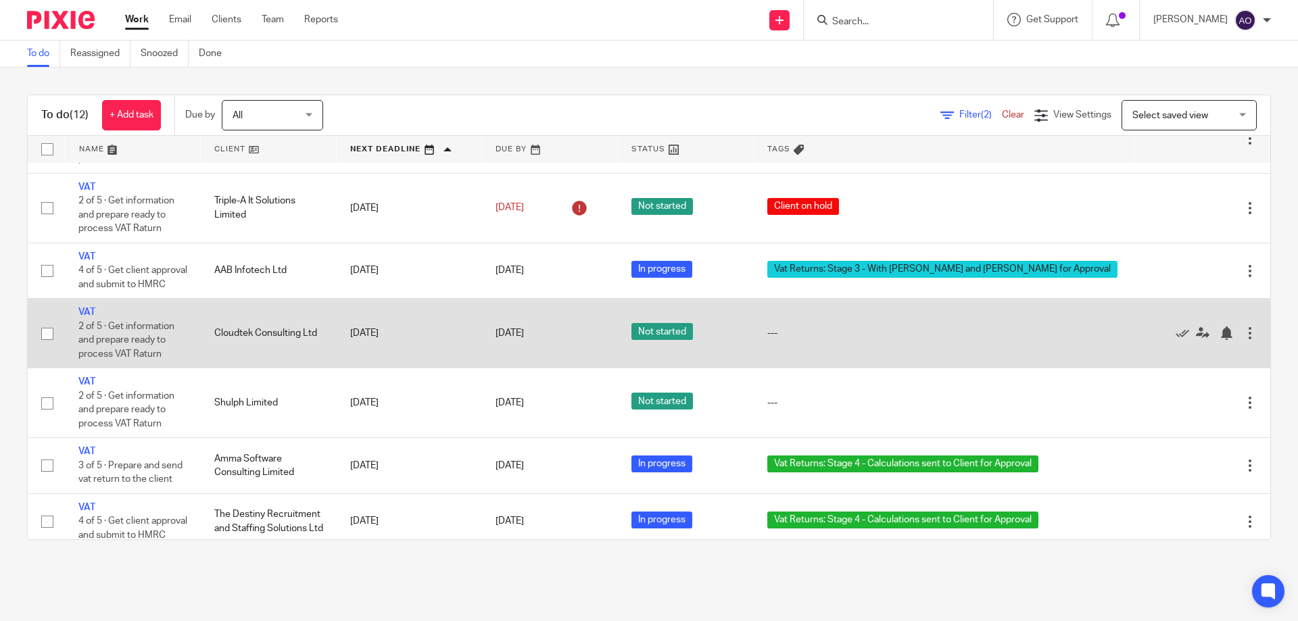
scroll to position [417, 0]
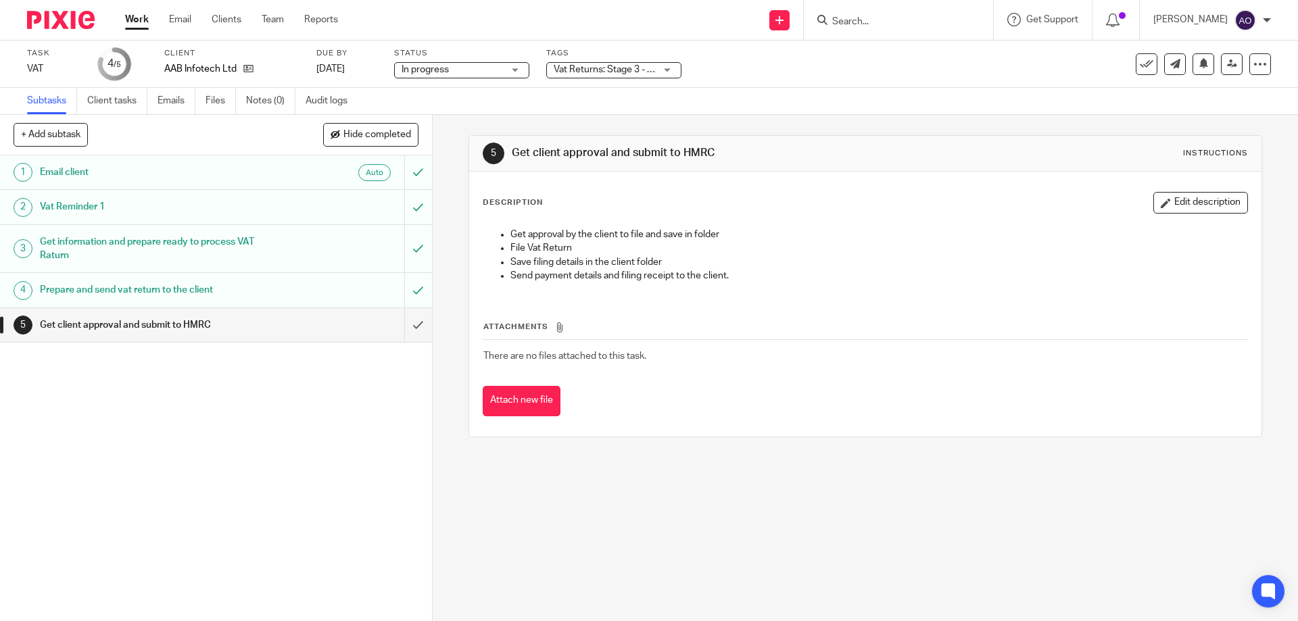
click at [671, 67] on div "Vat Returns: Stage 3 - With [PERSON_NAME] and [PERSON_NAME] for Approval" at bounding box center [613, 70] width 135 height 16
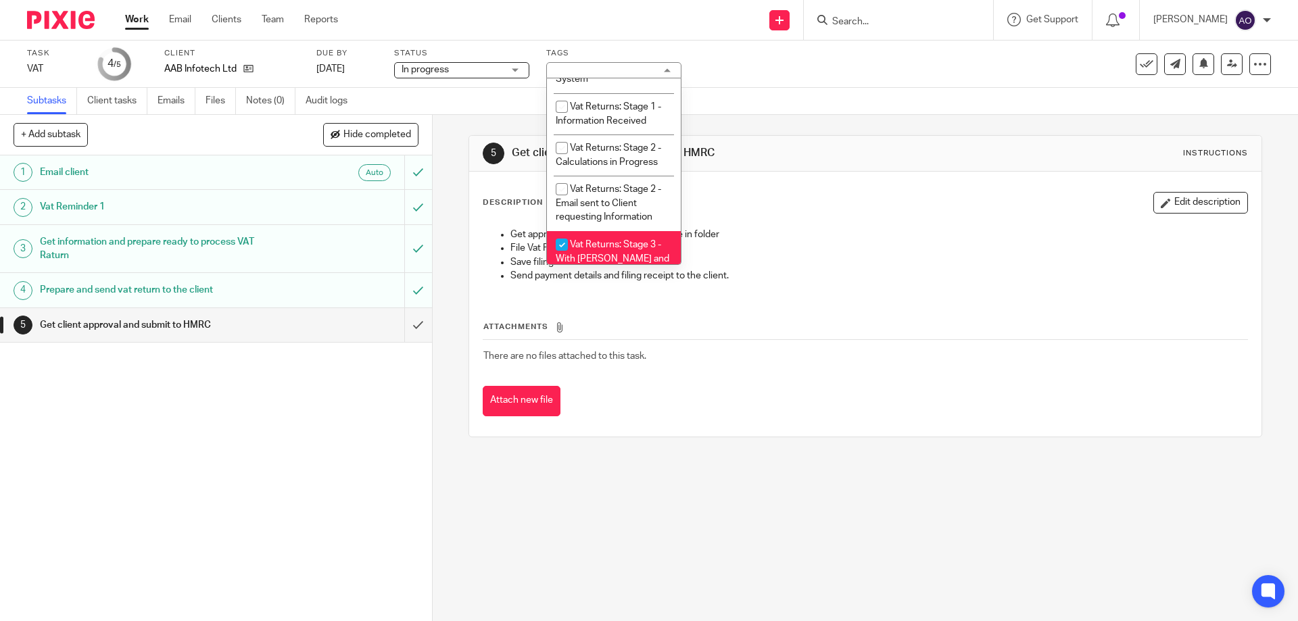
scroll to position [895, 0]
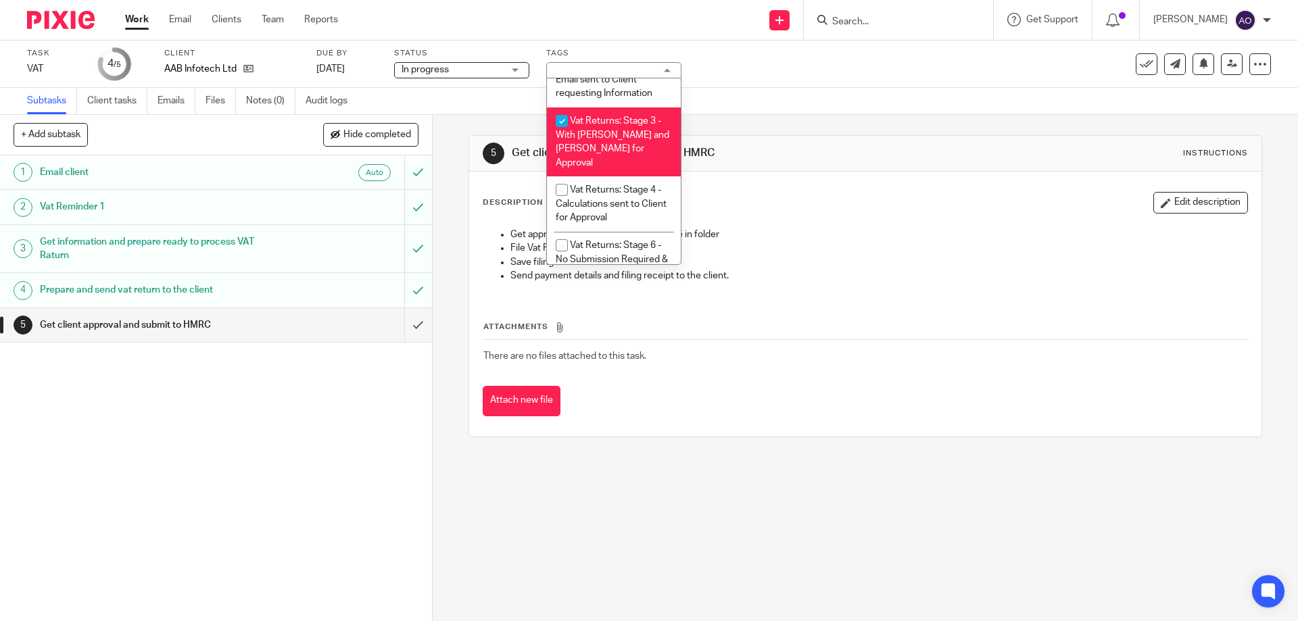
click at [557, 117] on input "checkbox" at bounding box center [562, 121] width 26 height 26
checkbox input "false"
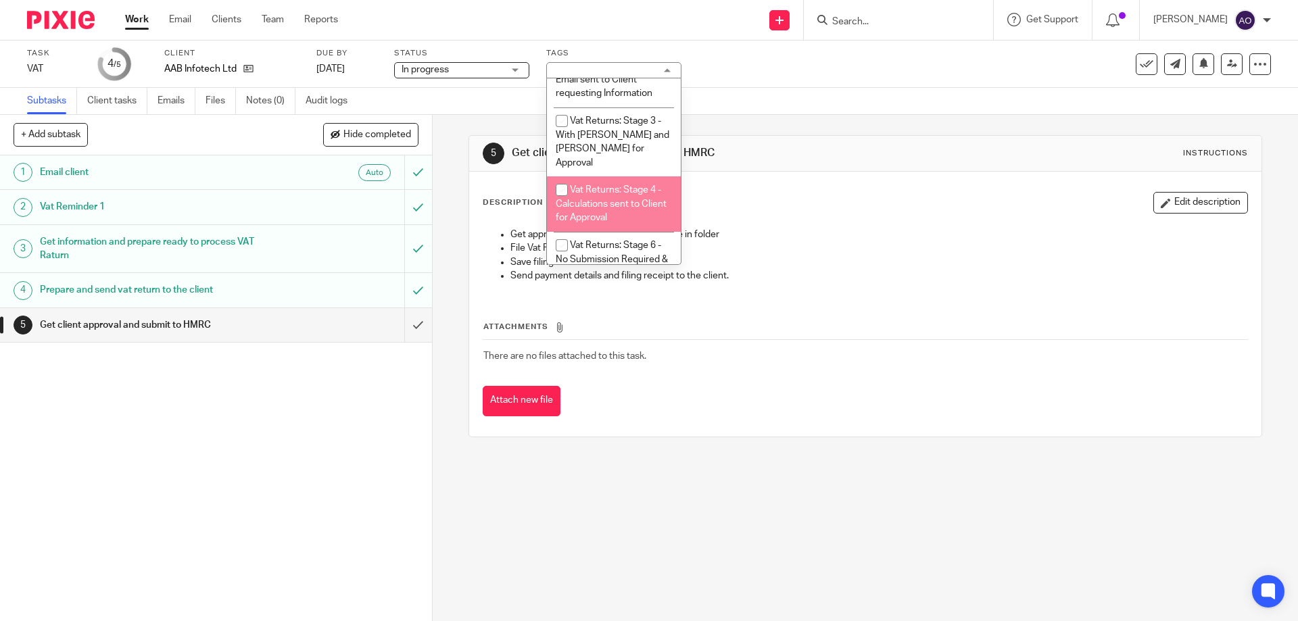
scroll to position [1030, 0]
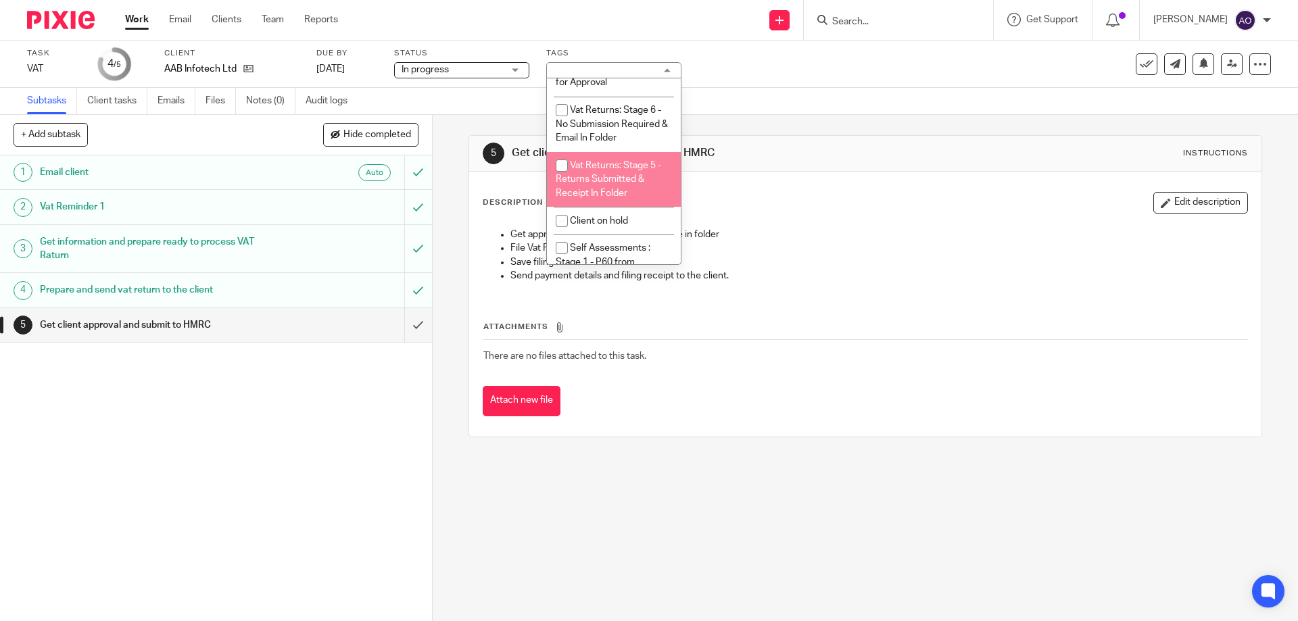
click at [563, 168] on input "checkbox" at bounding box center [562, 166] width 26 height 26
checkbox input "true"
drag, startPoint x: 385, startPoint y: 415, endPoint x: 403, endPoint y: 395, distance: 27.3
click at [385, 414] on div "1 Email client Auto 2 Vat Reminder 1 3 Get information and prepare ready to pro…" at bounding box center [216, 389] width 432 height 466
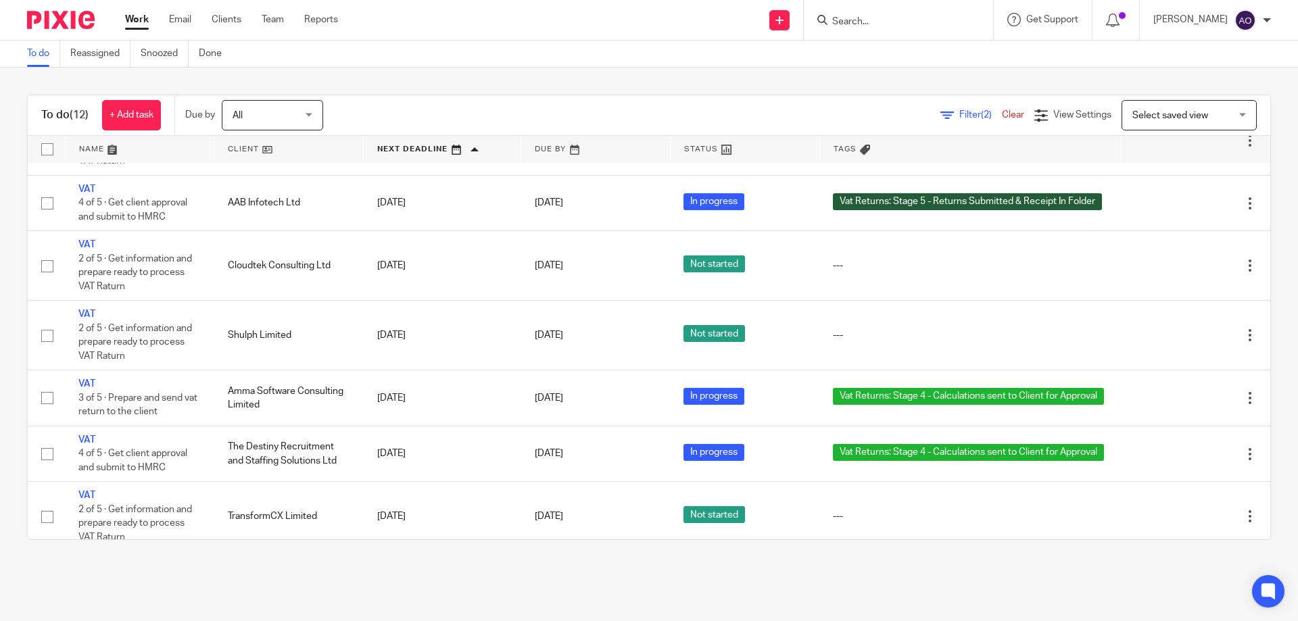
scroll to position [417, 0]
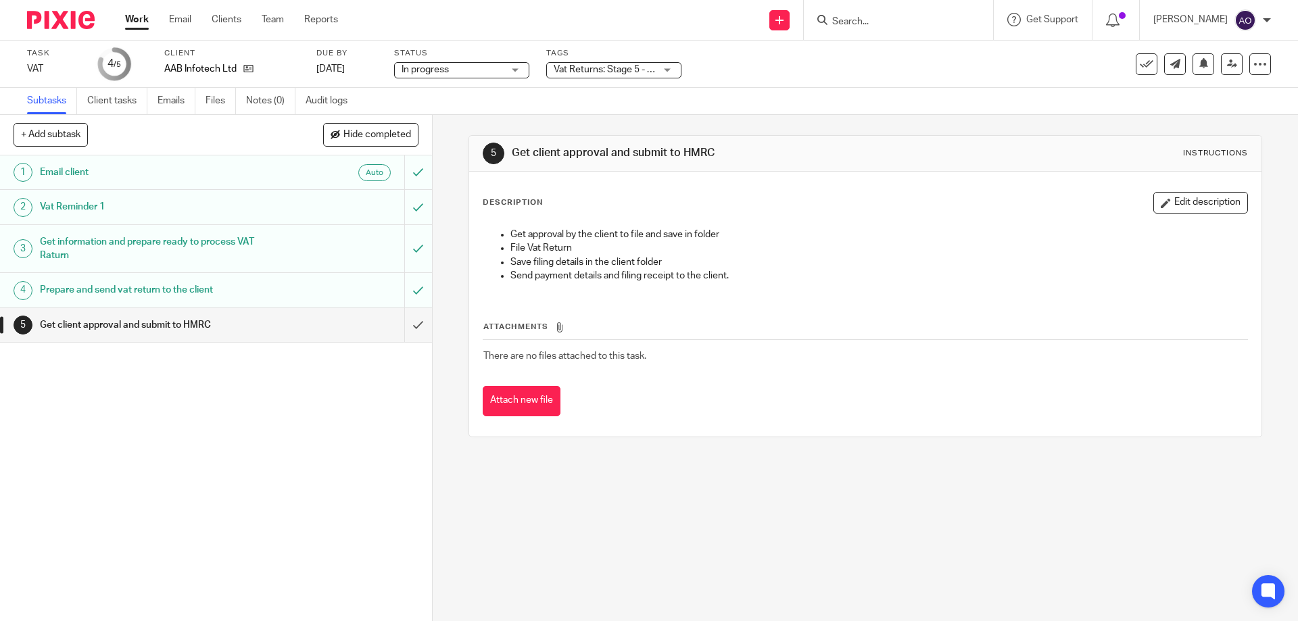
click at [668, 68] on div "Vat Returns: Stage 5 - Returns Submitted & Receipt In Folder" at bounding box center [613, 70] width 135 height 16
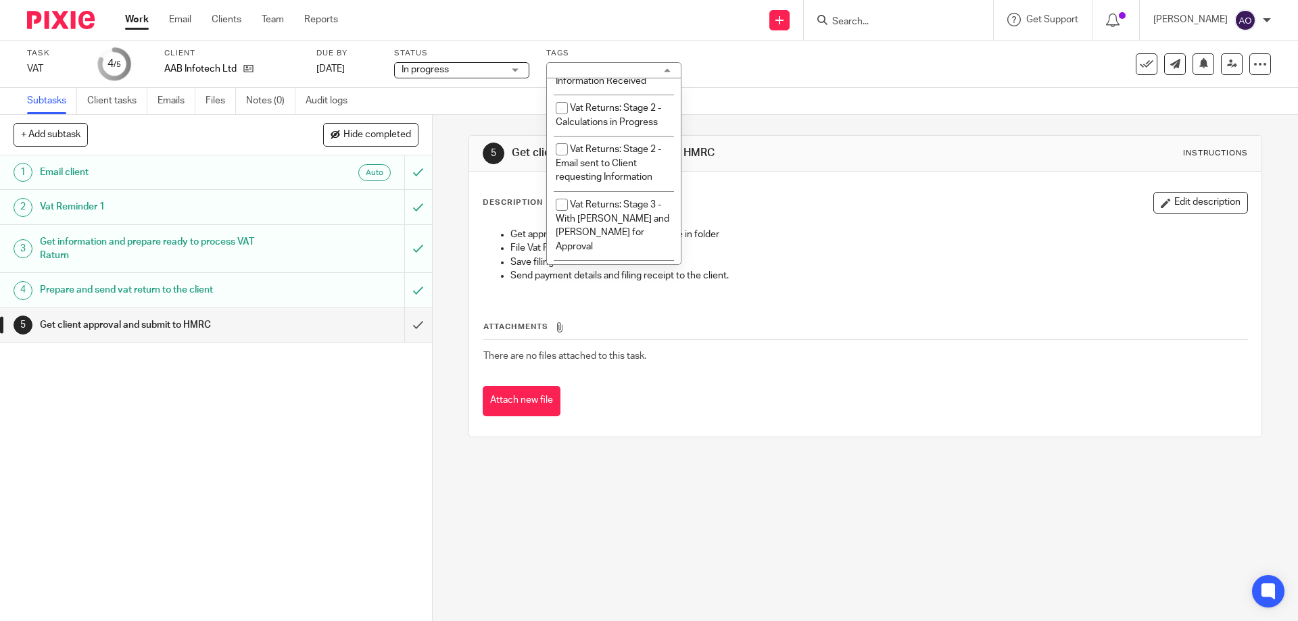
scroll to position [1014, 0]
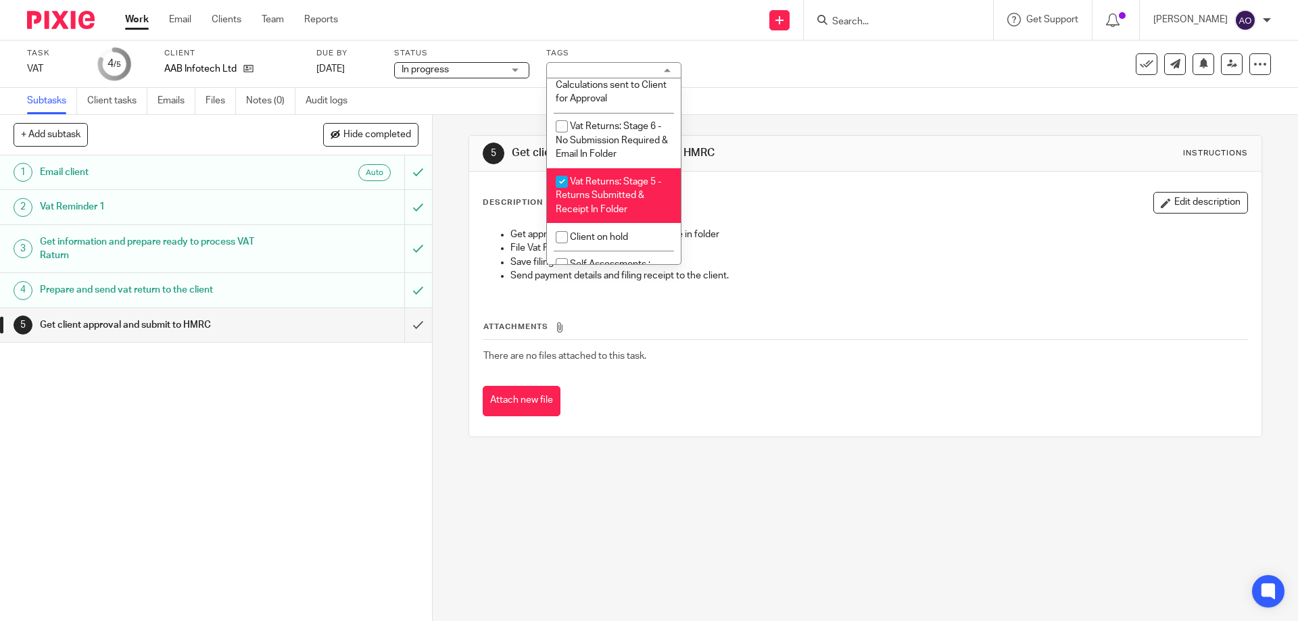
click at [559, 181] on input "checkbox" at bounding box center [562, 182] width 26 height 26
checkbox input "false"
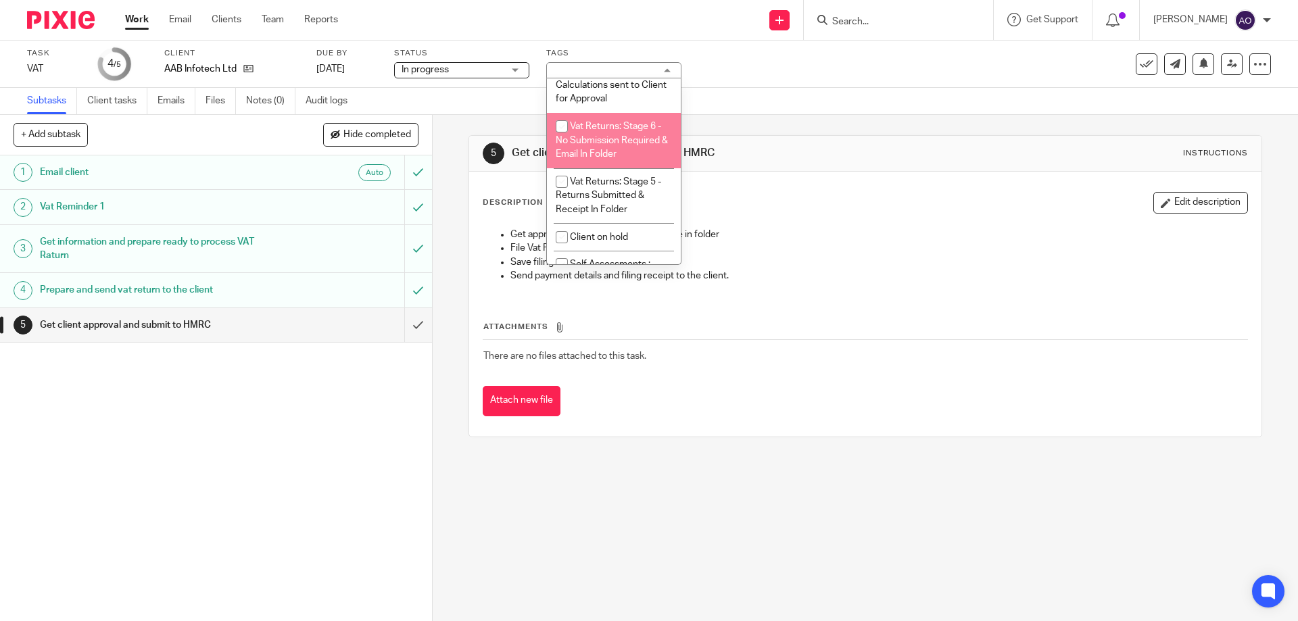
scroll to position [947, 0]
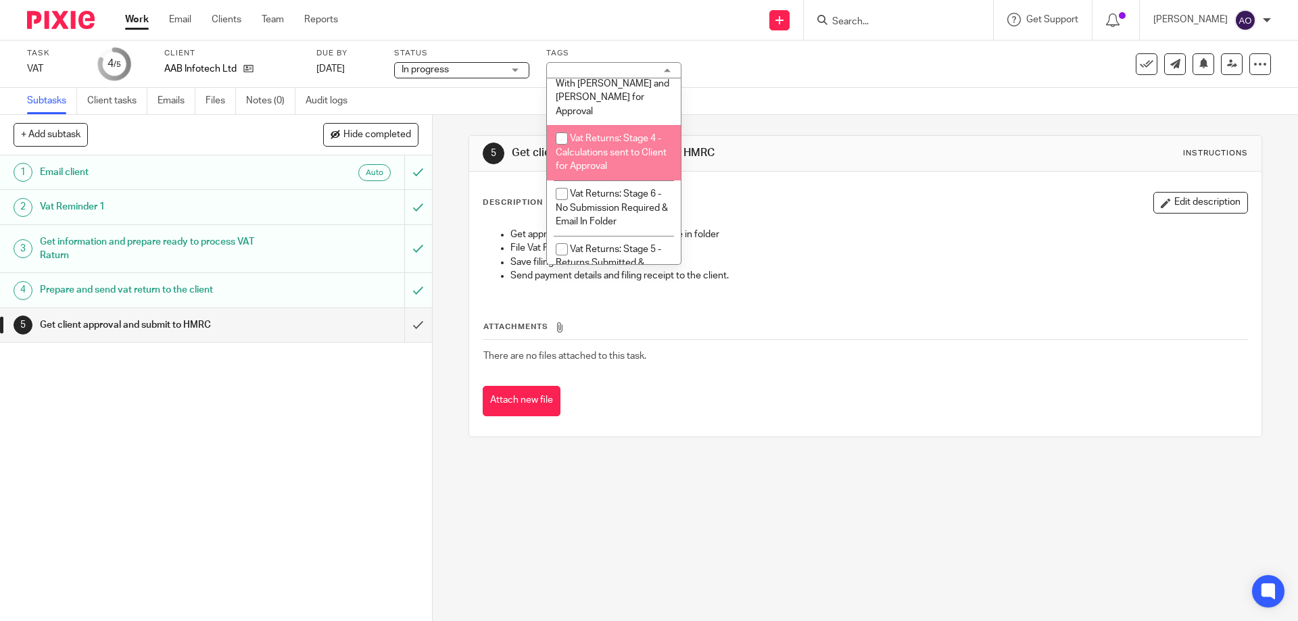
click at [559, 126] on input "checkbox" at bounding box center [562, 139] width 26 height 26
checkbox input "true"
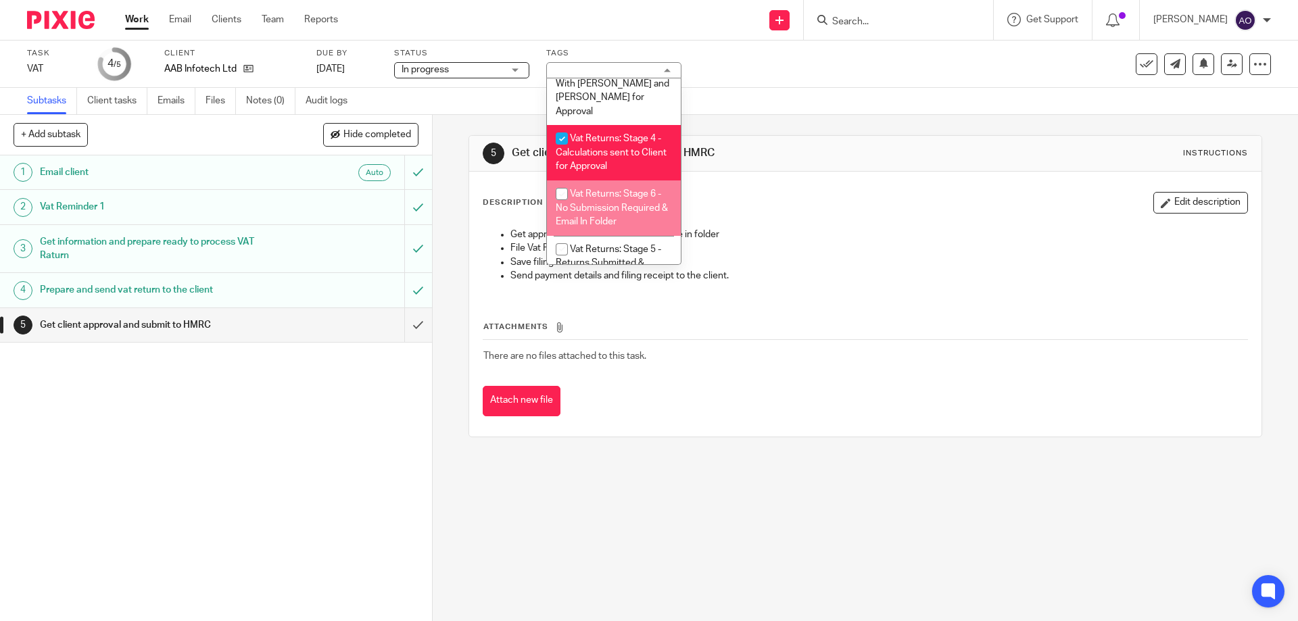
click at [348, 398] on div "1 Email client Auto 2 Vat Reminder 1 3 Get information and prepare ready to pro…" at bounding box center [216, 389] width 432 height 466
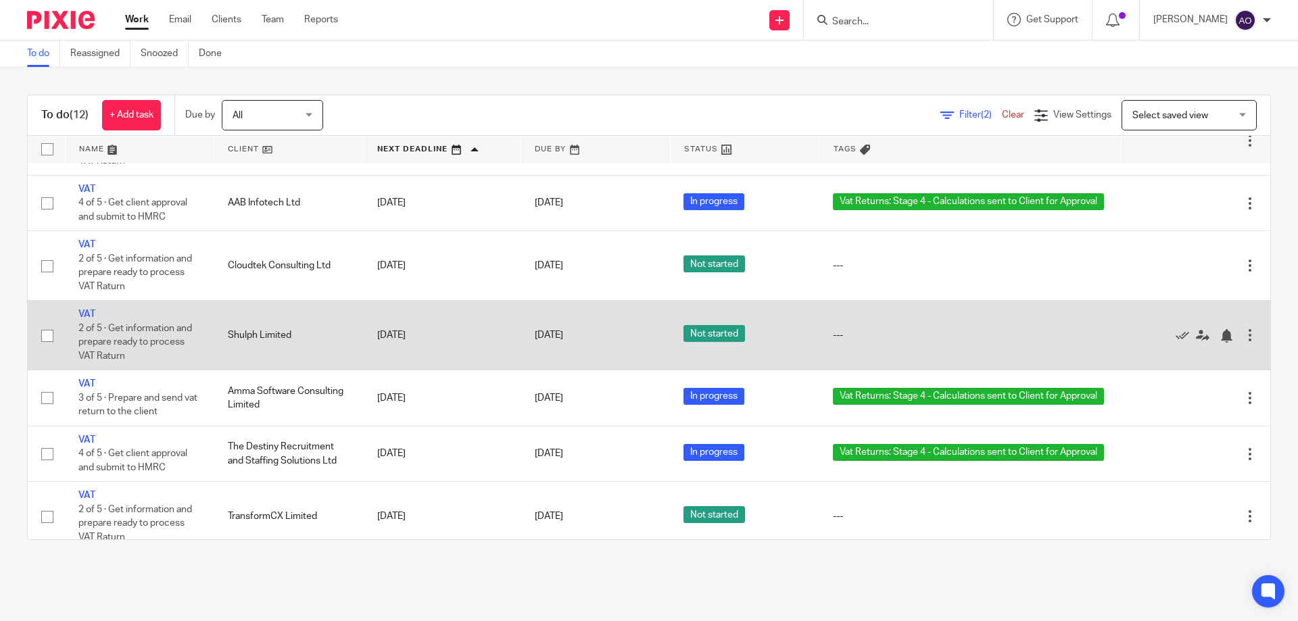
scroll to position [417, 0]
